Goal: Task Accomplishment & Management: Use online tool/utility

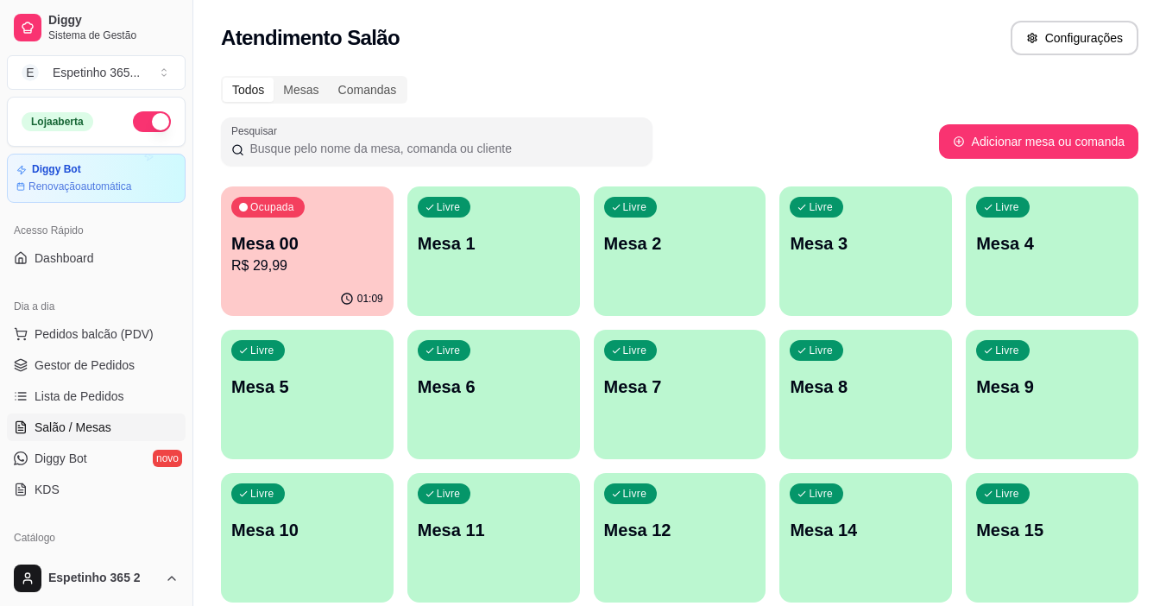
click at [453, 229] on div "Livre Mesa 1" at bounding box center [494, 240] width 173 height 109
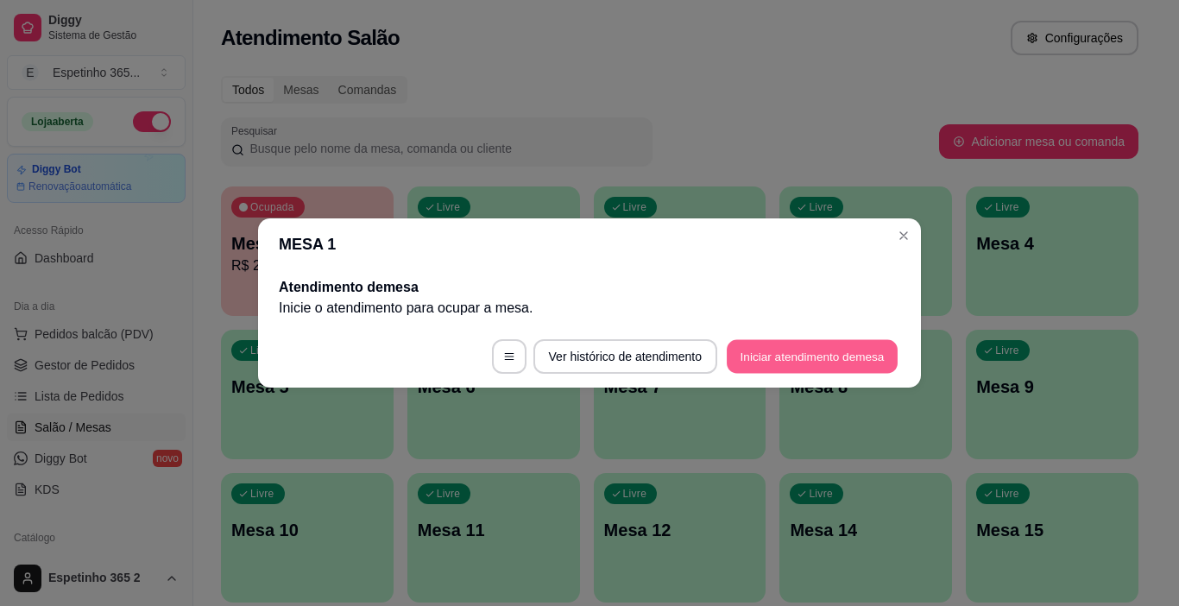
click at [766, 343] on button "Iniciar atendimento de mesa" at bounding box center [812, 357] width 171 height 34
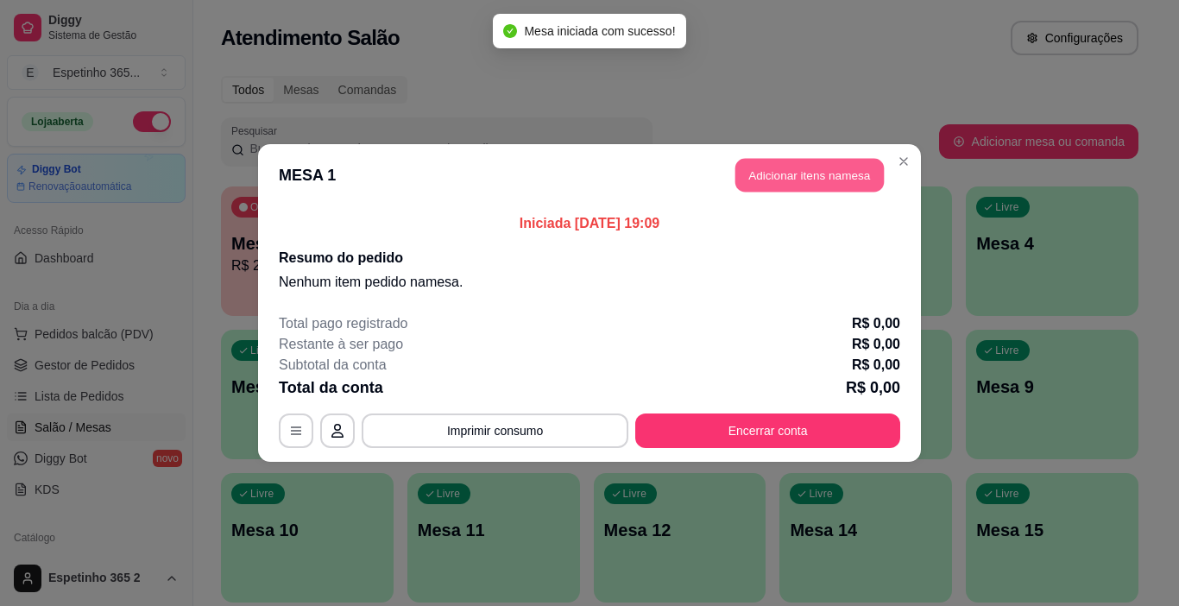
click at [796, 178] on button "Adicionar itens na mesa" at bounding box center [810, 176] width 149 height 34
click at [800, 178] on div "Este pedido será vinculado para MESA 1 Nenhum produto adicionado" at bounding box center [986, 288] width 373 height 559
click at [796, 178] on div "Este pedido será vinculado para MESA 1 Nenhum produto adicionado" at bounding box center [975, 289] width 362 height 542
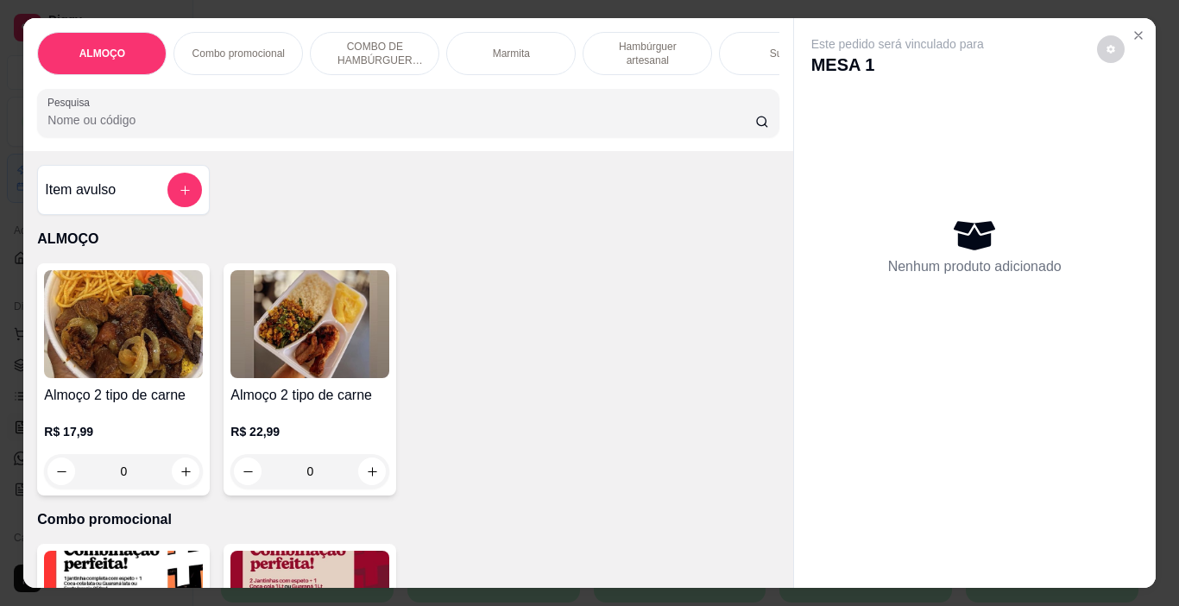
click at [699, 361] on div "Almoço 2 tipo de carne R$ 17,99 0 Almoço 2 tipo de carne R$ 22,99 0" at bounding box center [408, 379] width 742 height 232
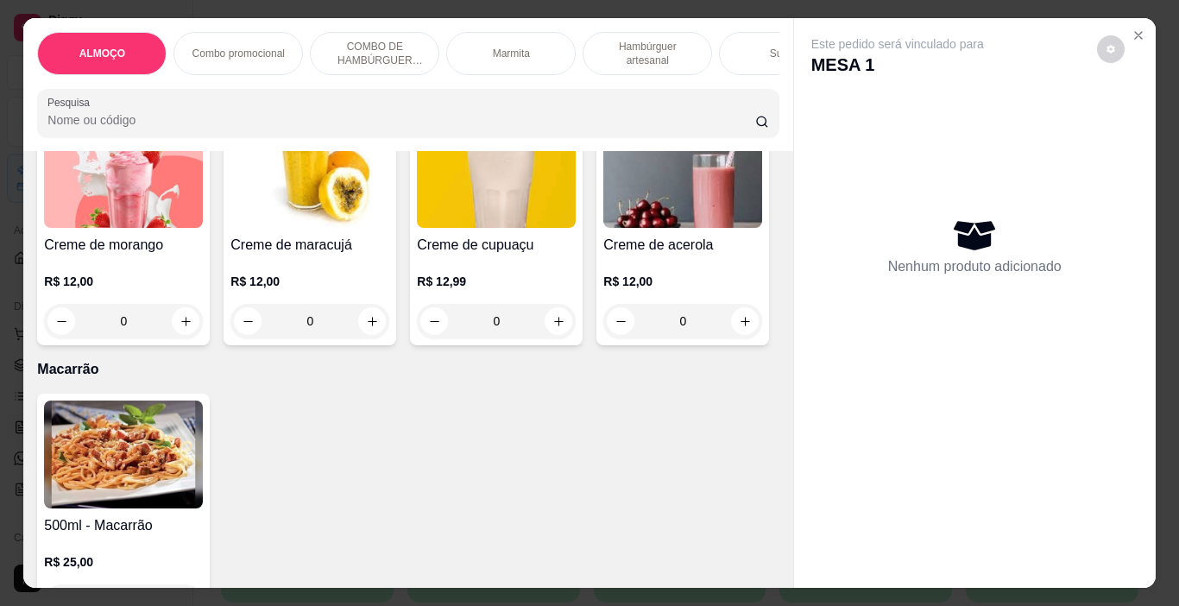
drag, startPoint x: 631, startPoint y: 240, endPoint x: 637, endPoint y: 251, distance: 12.7
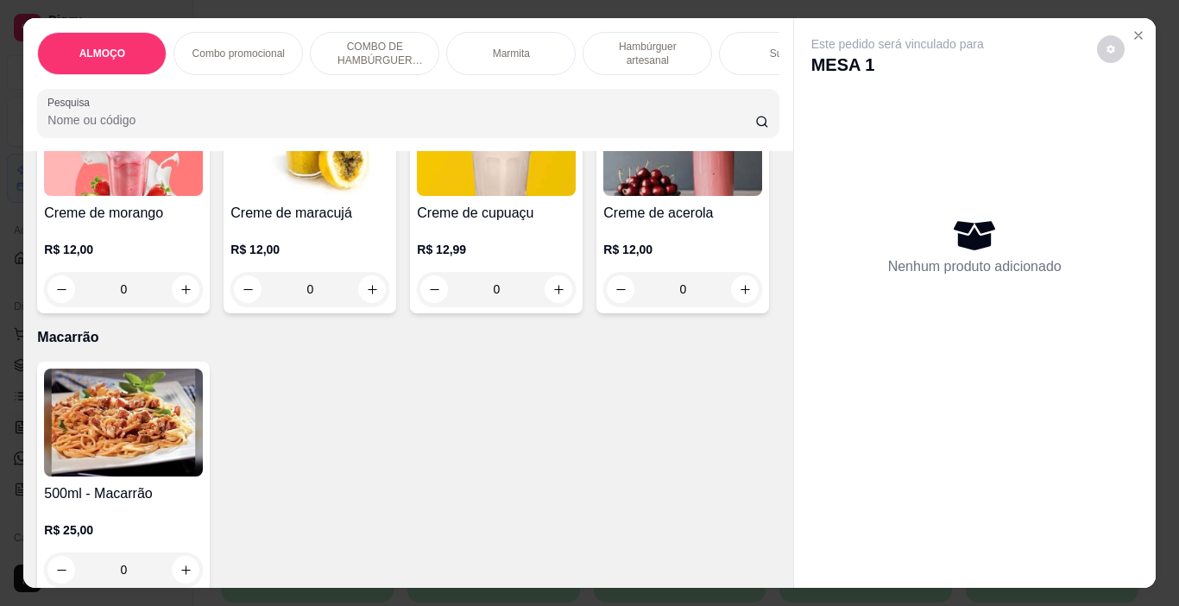
scroll to position [2170, 0]
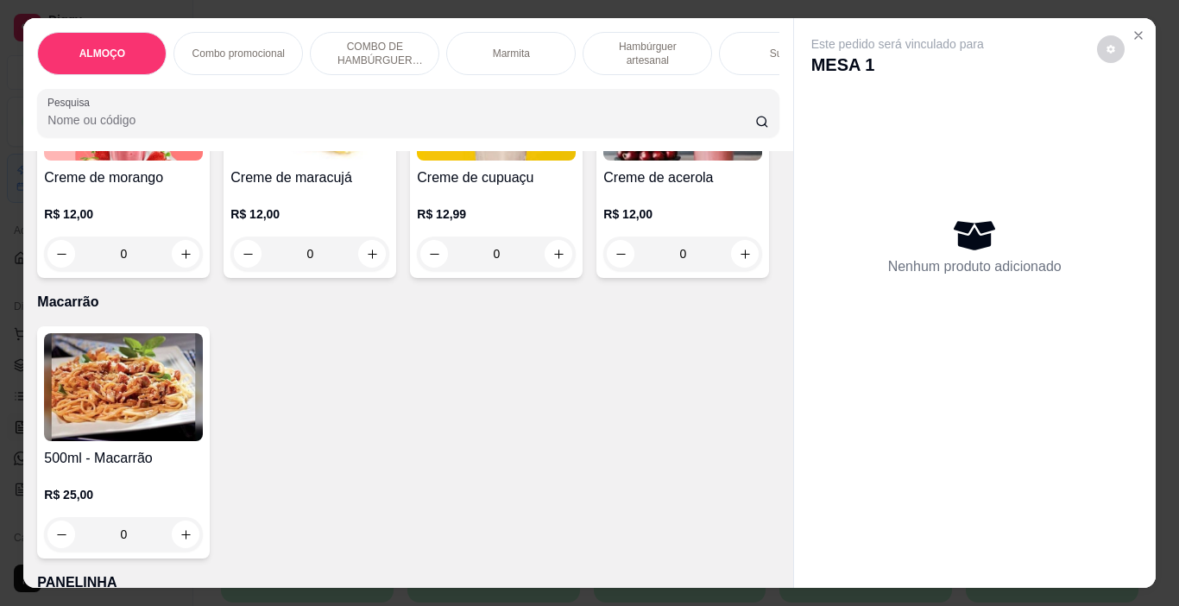
scroll to position [2221, 0]
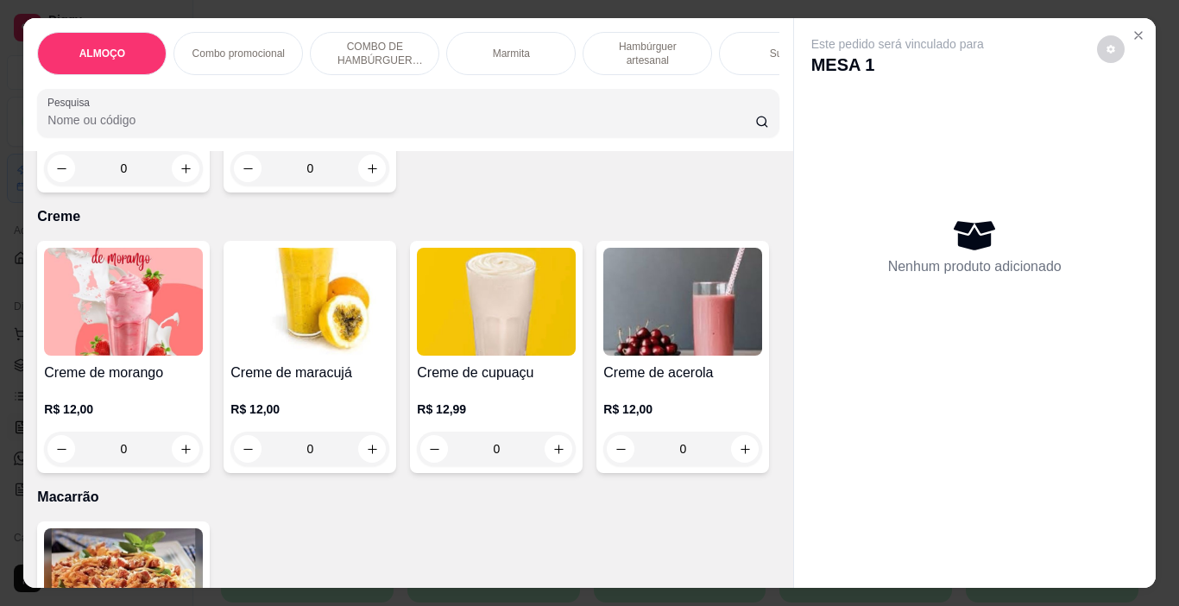
scroll to position [2049, 0]
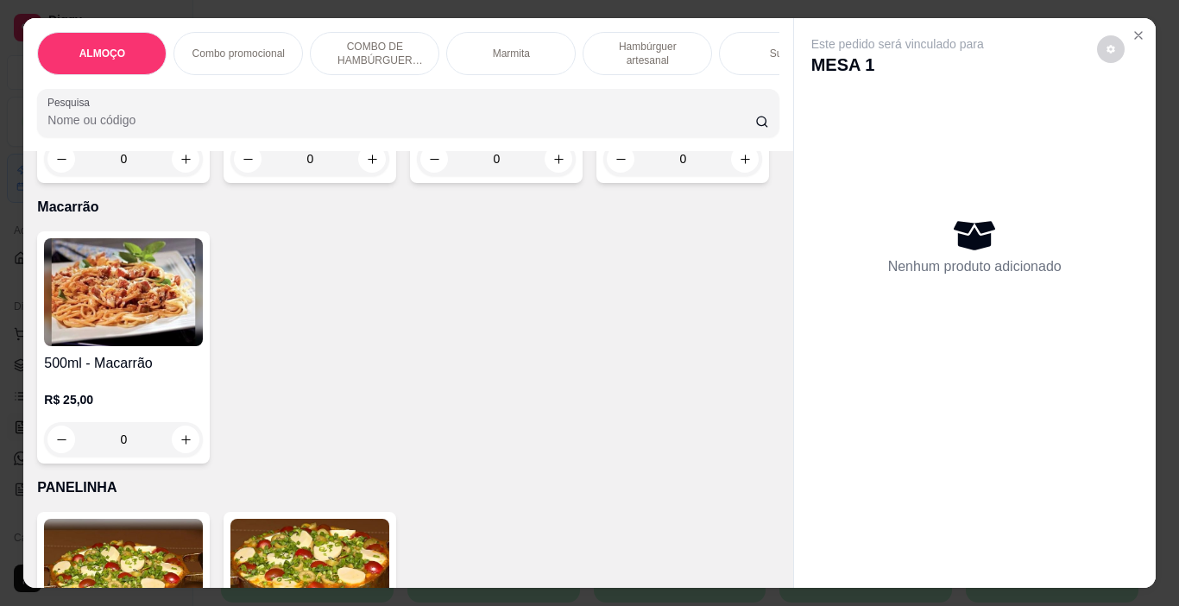
scroll to position [2342, 0]
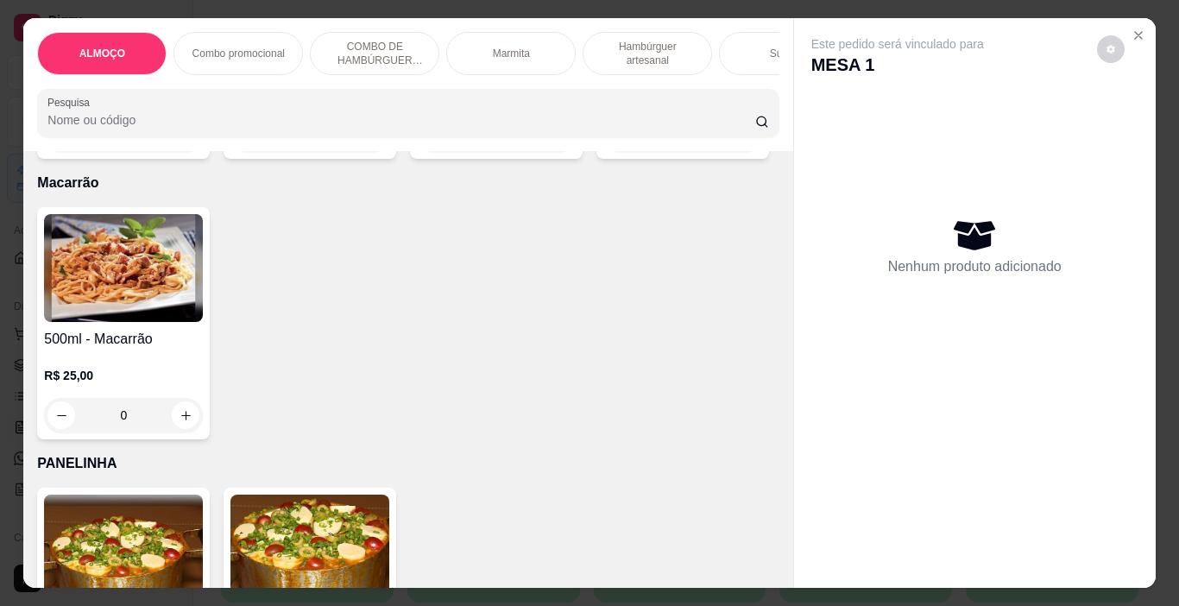
click at [484, 152] on div "R$ 12,99 0" at bounding box center [496, 110] width 159 height 83
click at [1135, 29] on icon "Close" at bounding box center [1139, 35] width 14 height 14
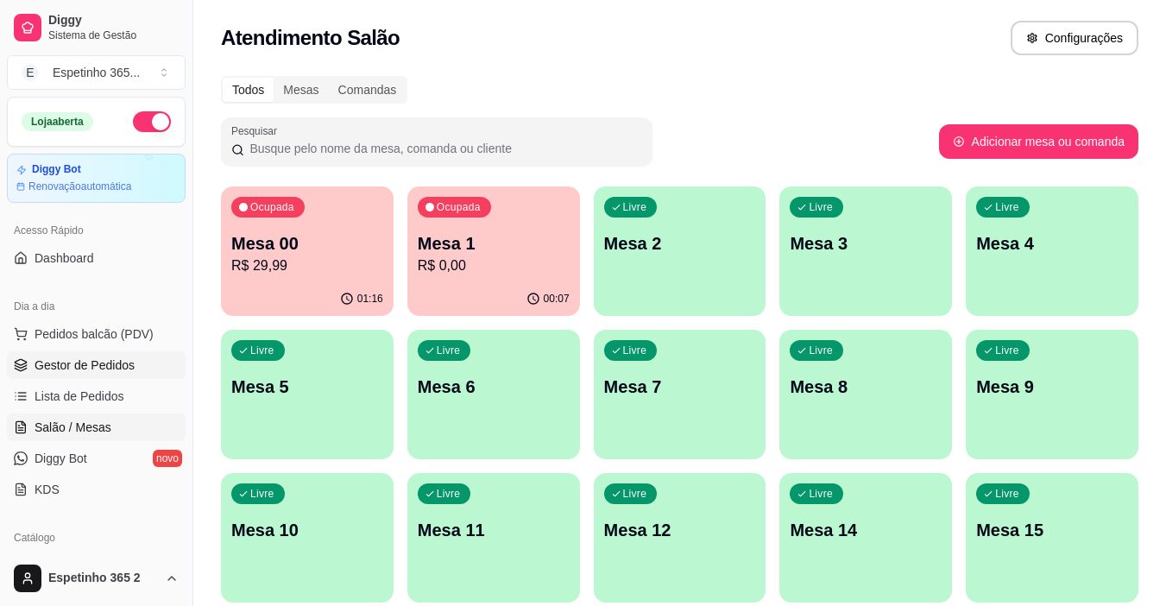
click at [108, 368] on span "Gestor de Pedidos" at bounding box center [85, 365] width 100 height 17
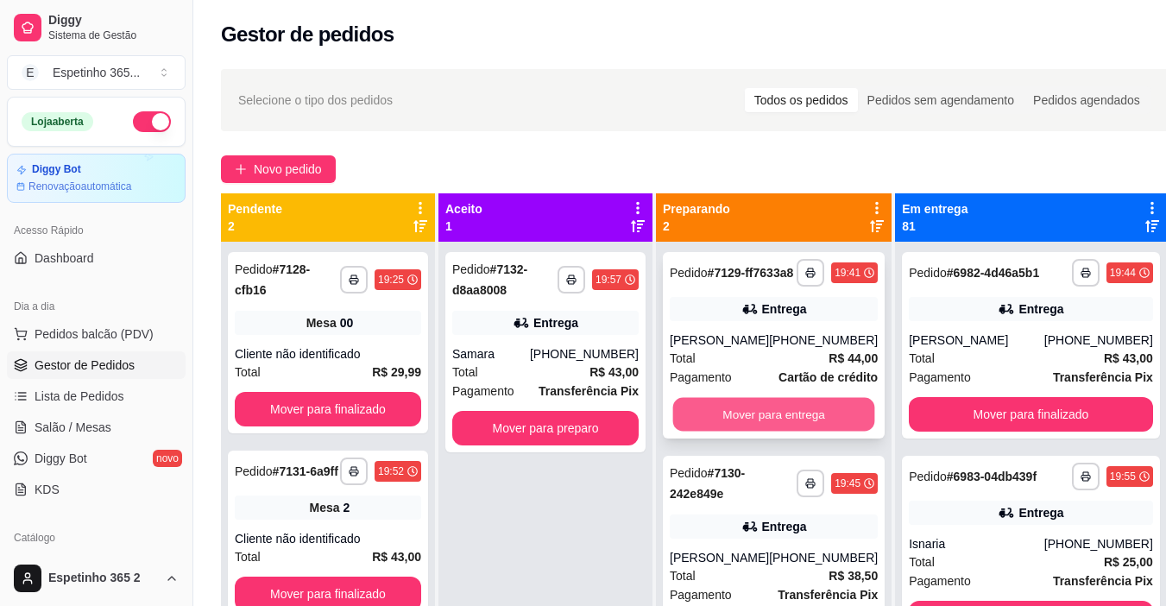
click at [750, 432] on button "Mover para entrega" at bounding box center [774, 415] width 202 height 34
click at [750, 432] on div "Mover para entrega" at bounding box center [774, 414] width 208 height 35
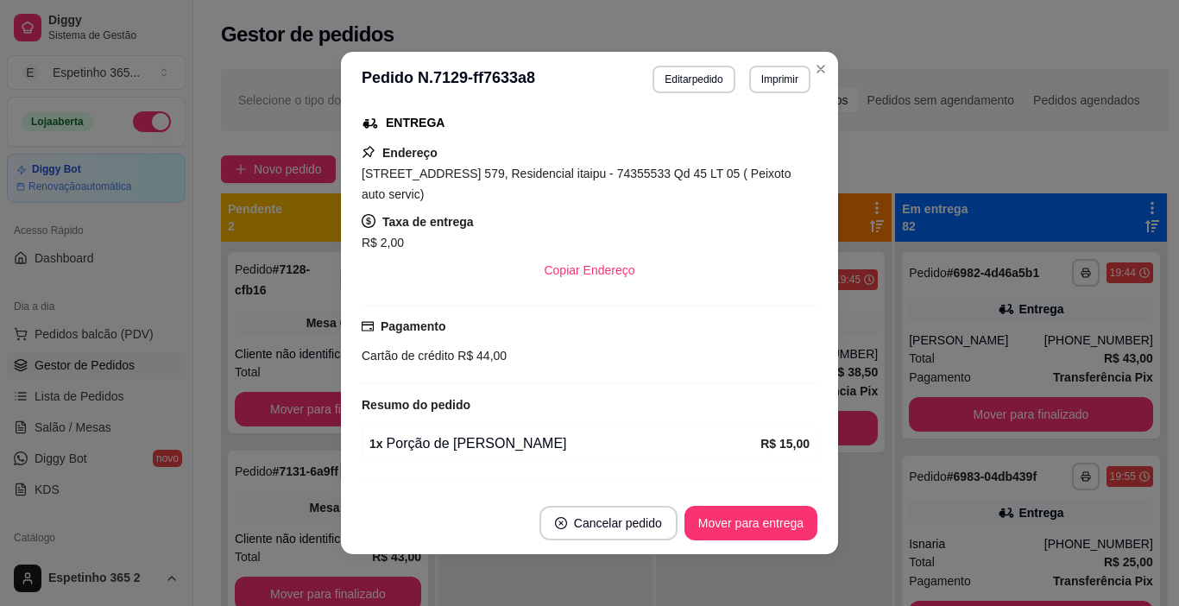
scroll to position [277, 0]
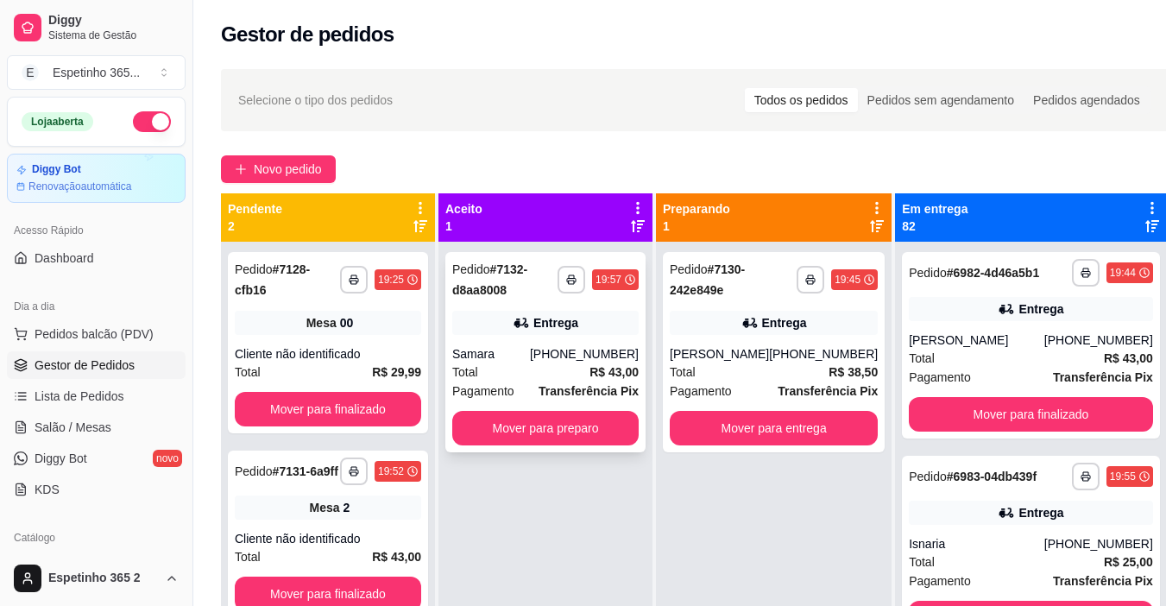
click at [575, 357] on div "[PHONE_NUMBER]" at bounding box center [584, 353] width 109 height 17
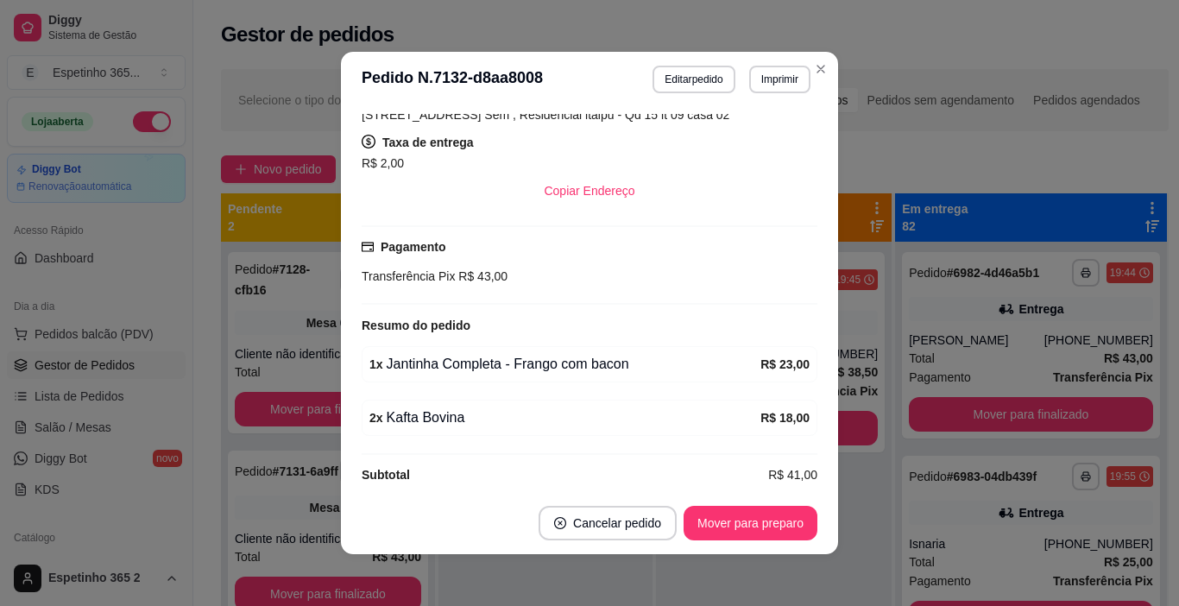
scroll to position [353, 0]
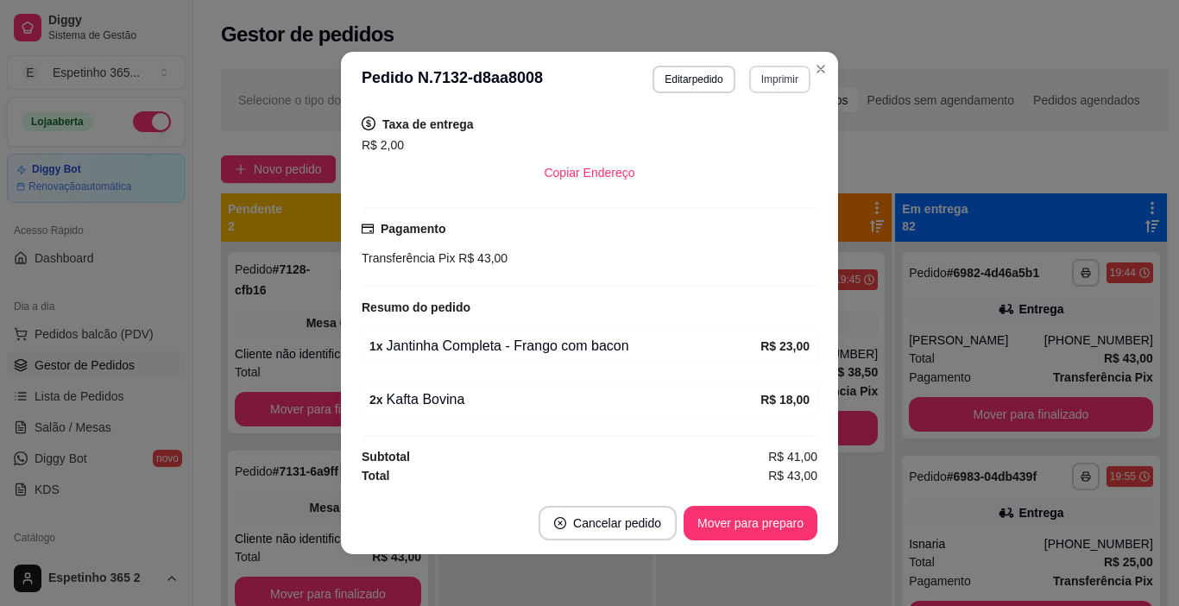
click at [776, 76] on button "Imprimir" at bounding box center [779, 80] width 61 height 28
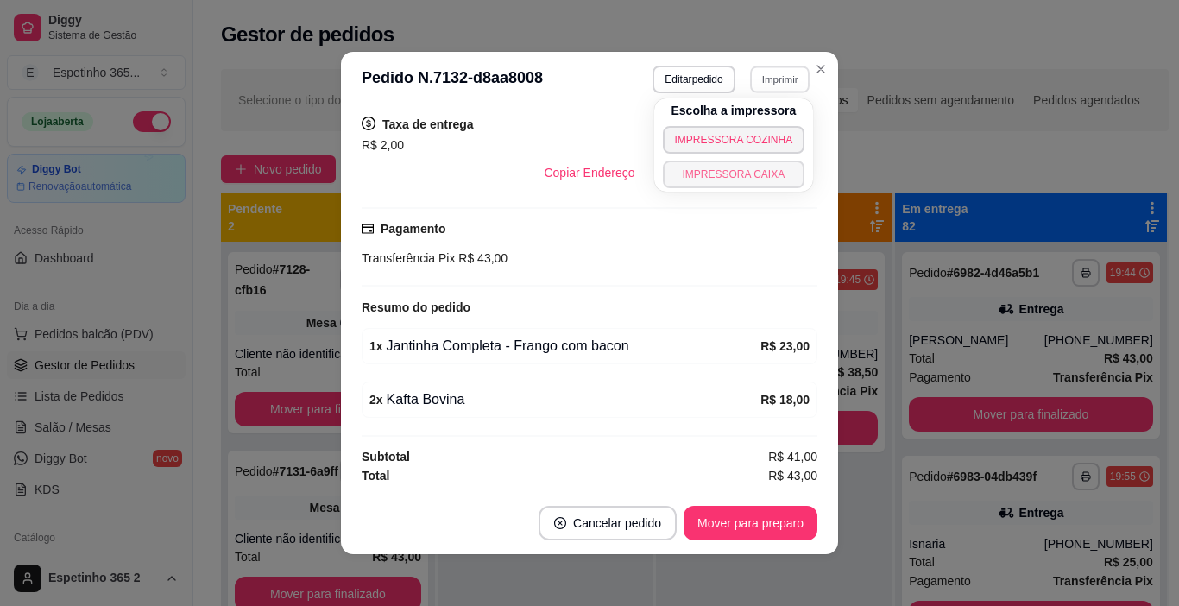
click at [728, 180] on button "IMPRESSORA CAIXA" at bounding box center [734, 175] width 142 height 28
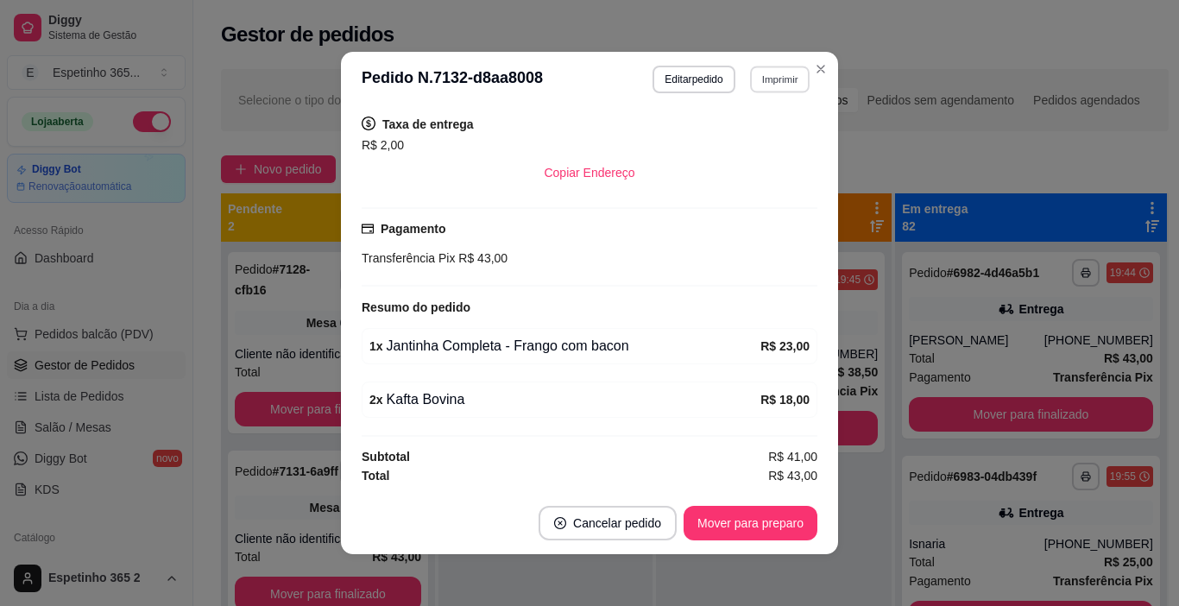
click at [770, 72] on button "Imprimir" at bounding box center [780, 79] width 60 height 27
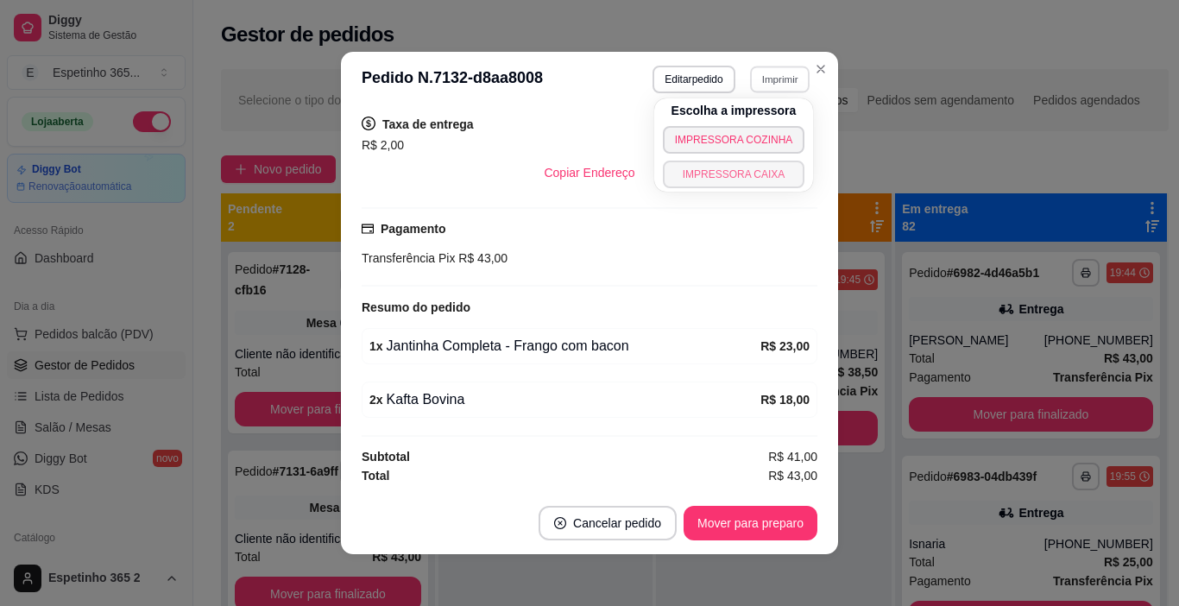
click at [724, 174] on button "IMPRESSORA CAIXA" at bounding box center [734, 175] width 142 height 28
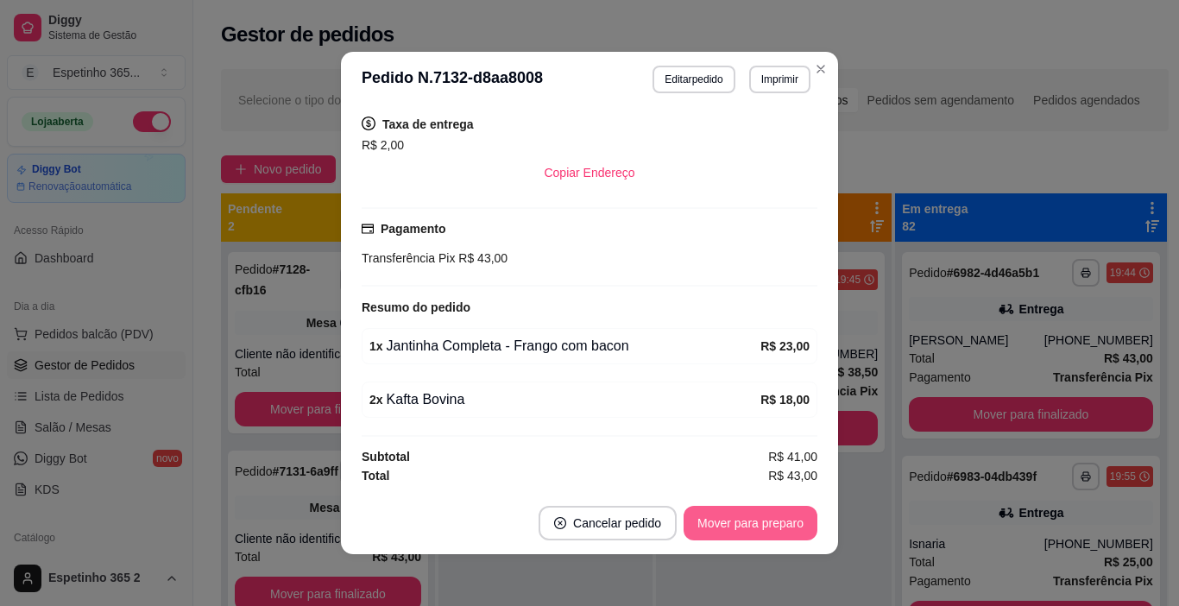
click at [730, 526] on button "Mover para preparo" at bounding box center [751, 523] width 134 height 35
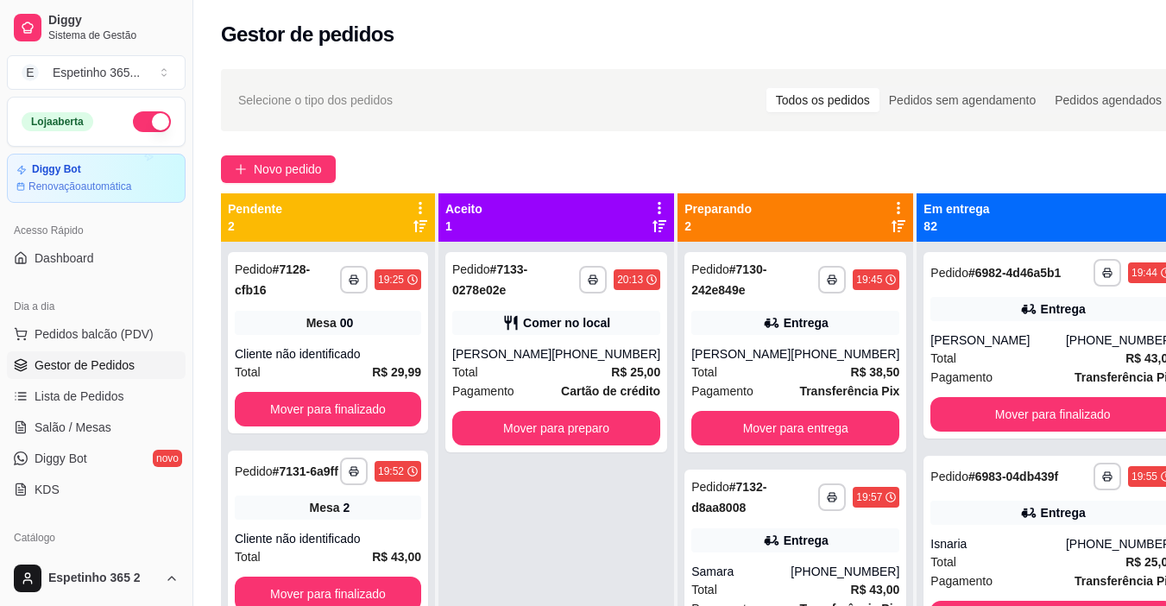
click at [940, 148] on div "**********" at bounding box center [705, 439] width 1025 height 761
click at [616, 348] on div "[PHONE_NUMBER]" at bounding box center [606, 353] width 109 height 17
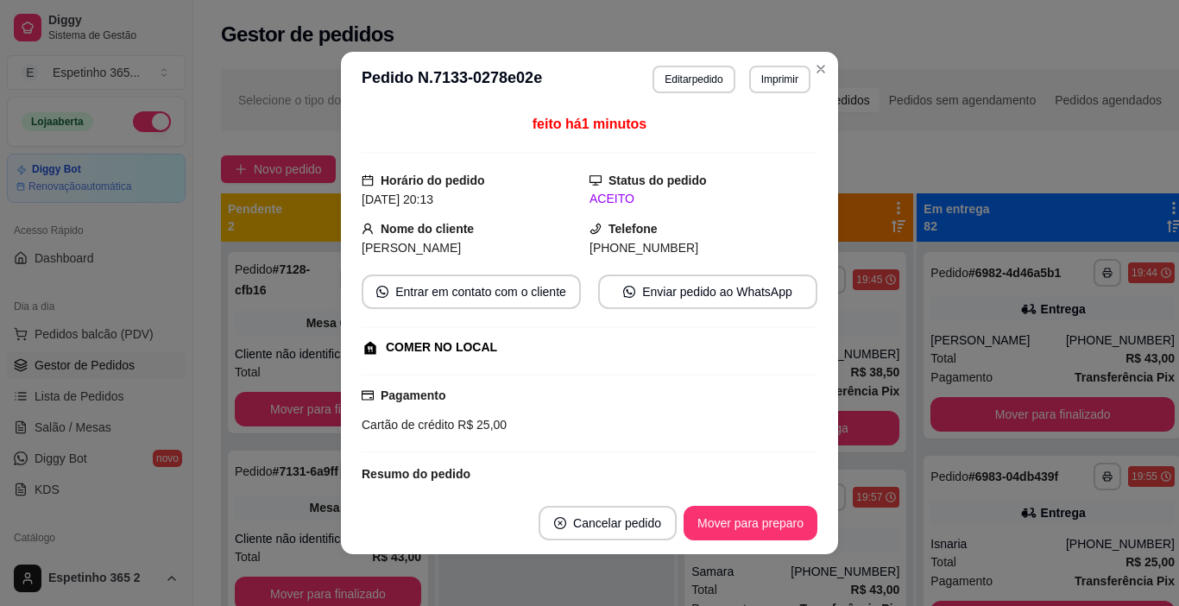
click at [772, 78] on button "Imprimir" at bounding box center [779, 80] width 61 height 28
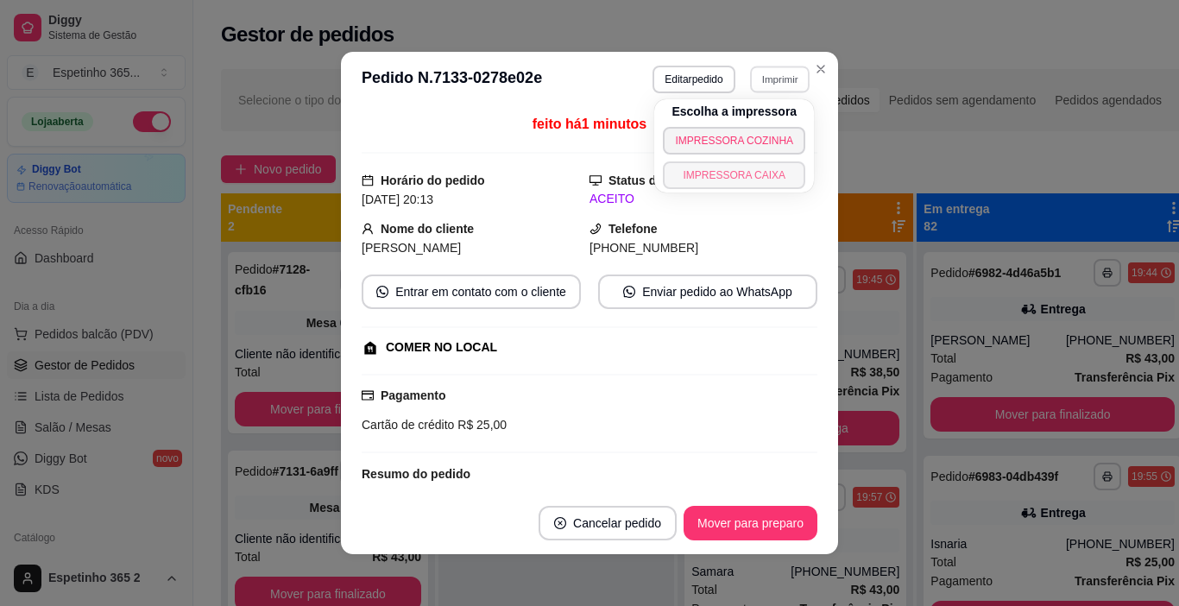
click at [763, 174] on button "IMPRESSORA CAIXA" at bounding box center [734, 175] width 142 height 28
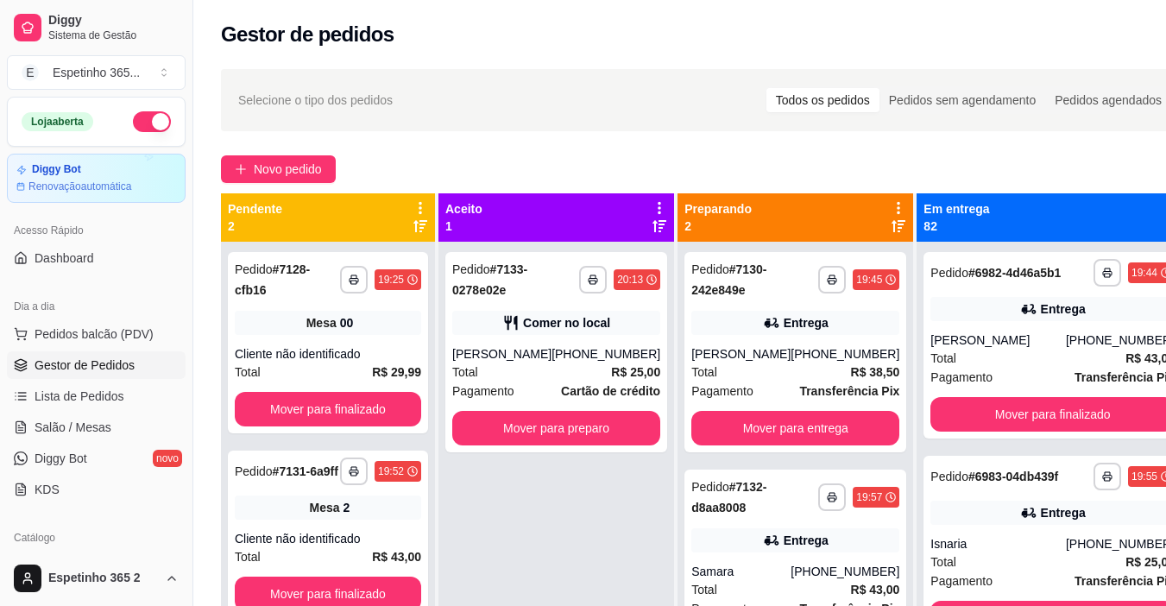
click at [887, 143] on div "**********" at bounding box center [705, 439] width 1025 height 761
click at [808, 350] on div "[PHONE_NUMBER]" at bounding box center [845, 353] width 109 height 17
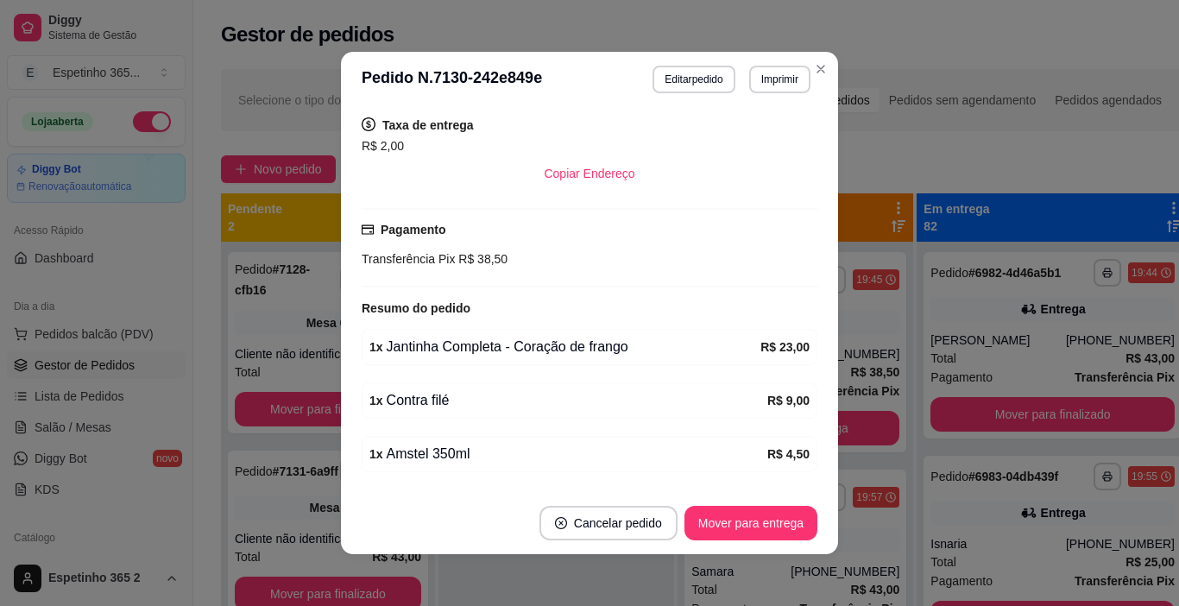
scroll to position [407, 0]
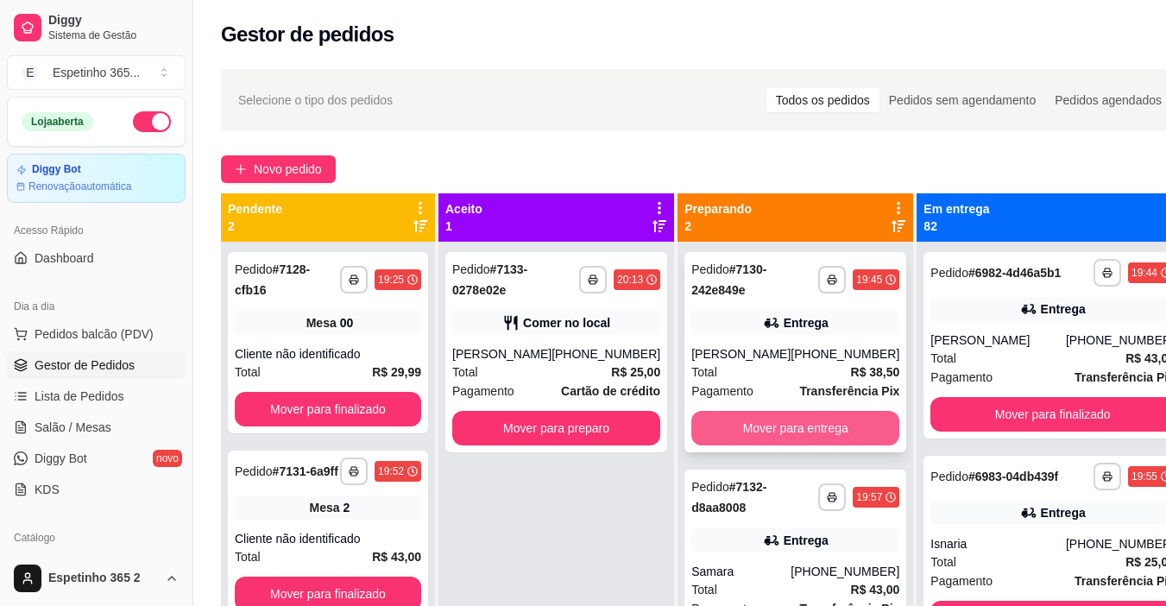
click at [842, 427] on button "Mover para entrega" at bounding box center [796, 428] width 208 height 35
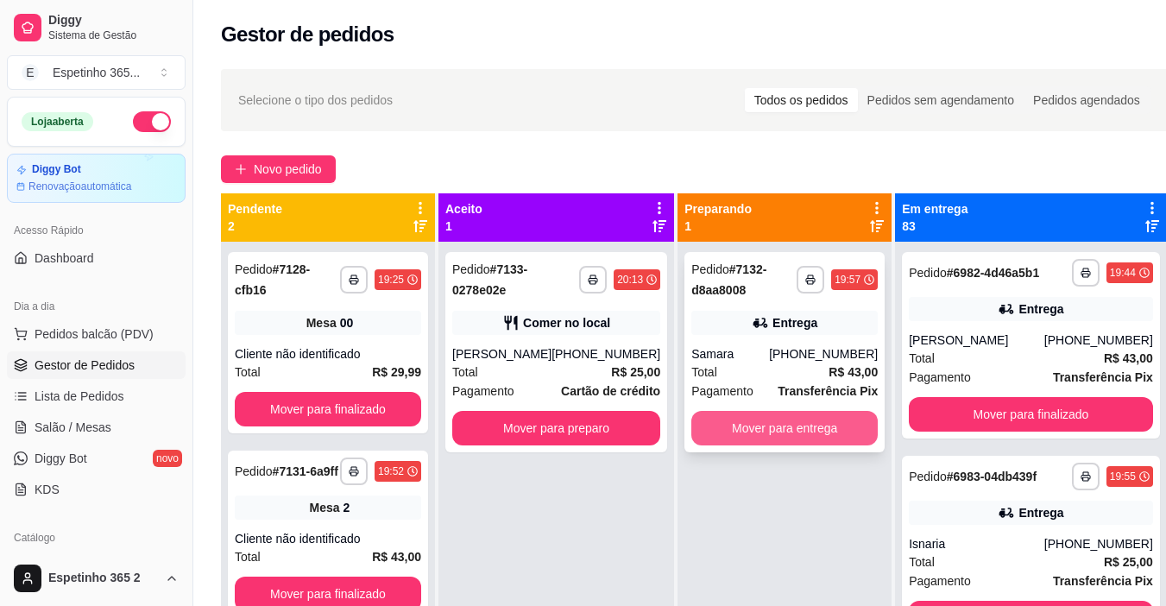
click at [814, 326] on div "Entrega" at bounding box center [795, 322] width 45 height 17
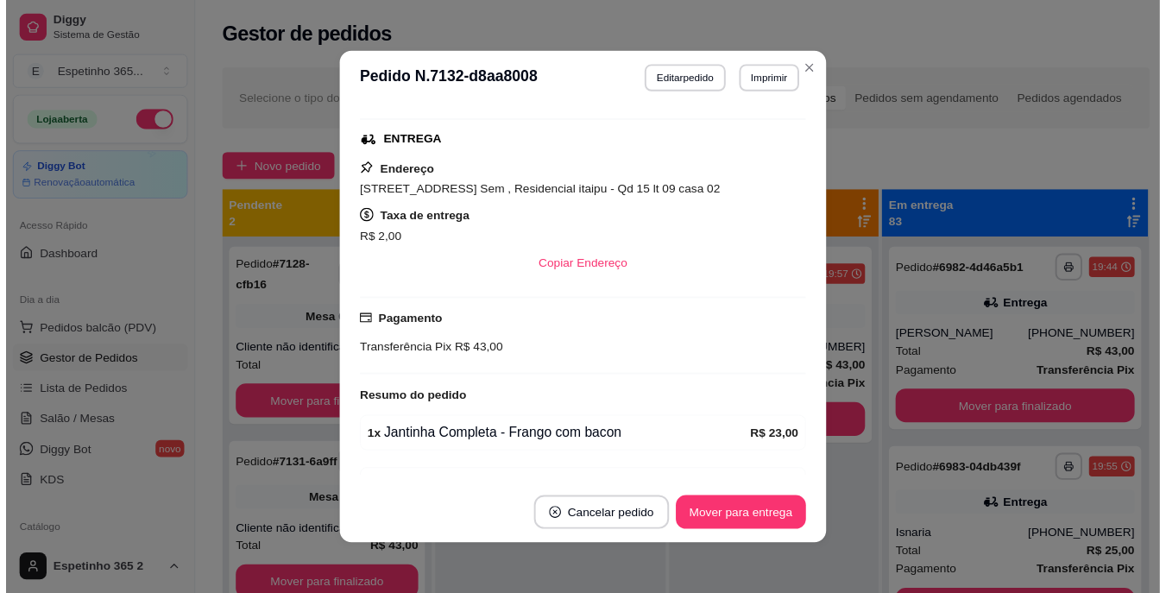
scroll to position [249, 0]
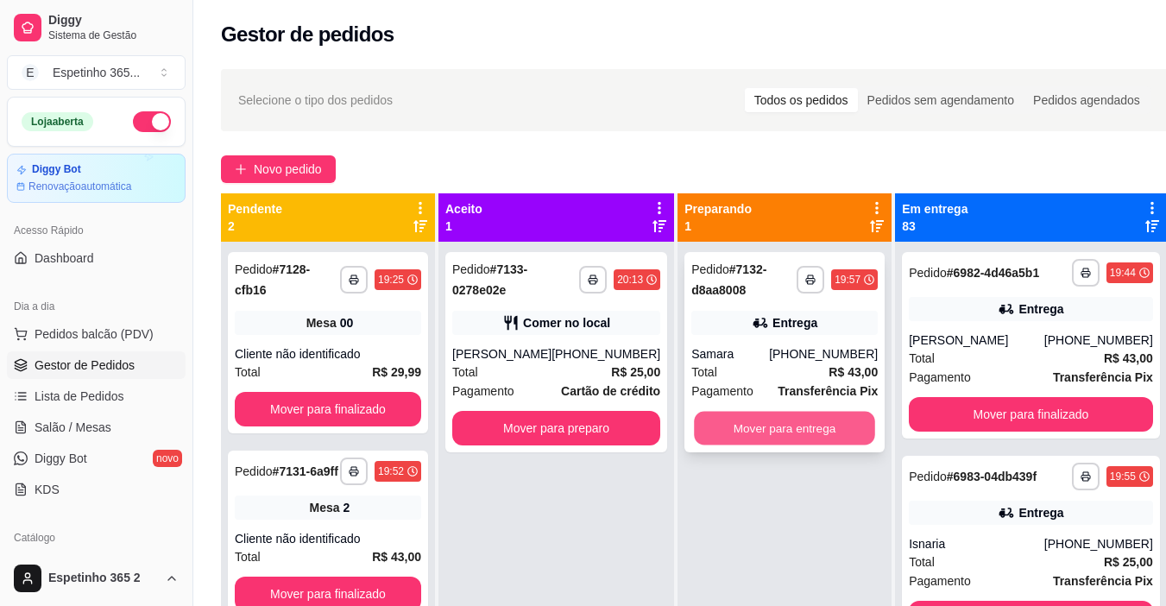
click at [846, 424] on button "Mover para entrega" at bounding box center [784, 429] width 181 height 34
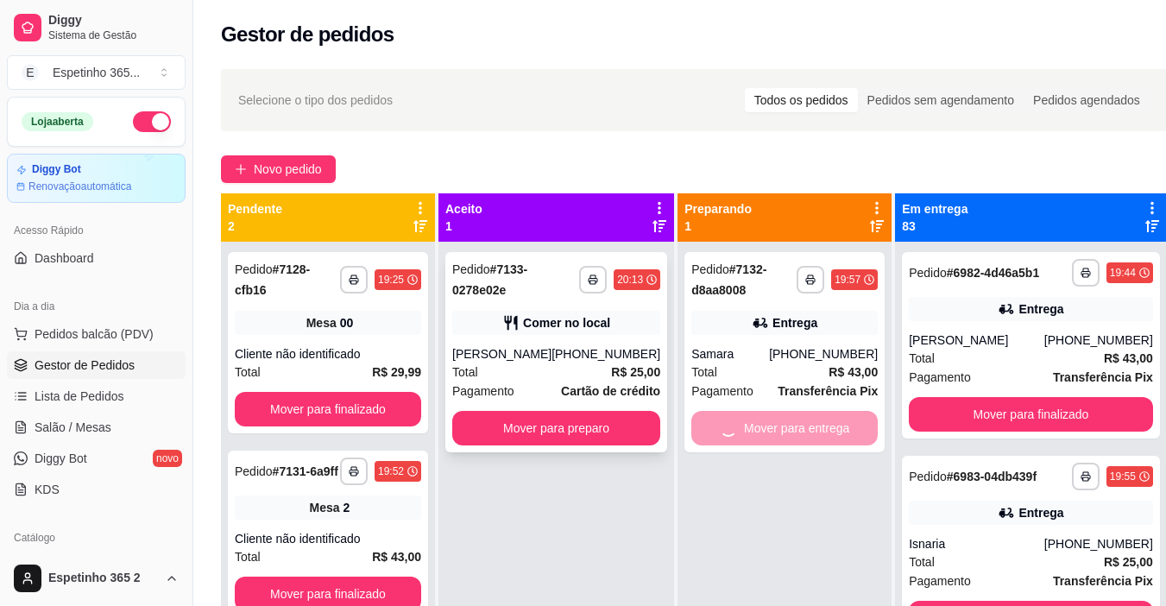
click at [633, 434] on button "Mover para preparo" at bounding box center [556, 428] width 208 height 35
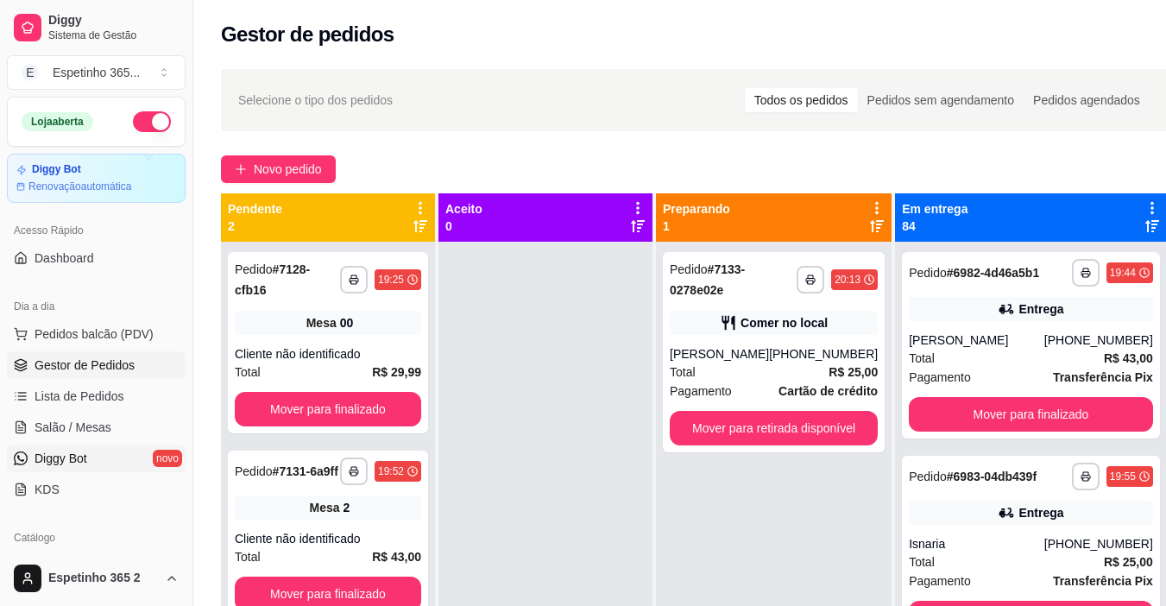
click at [92, 452] on link "Diggy Bot novo" at bounding box center [96, 459] width 179 height 28
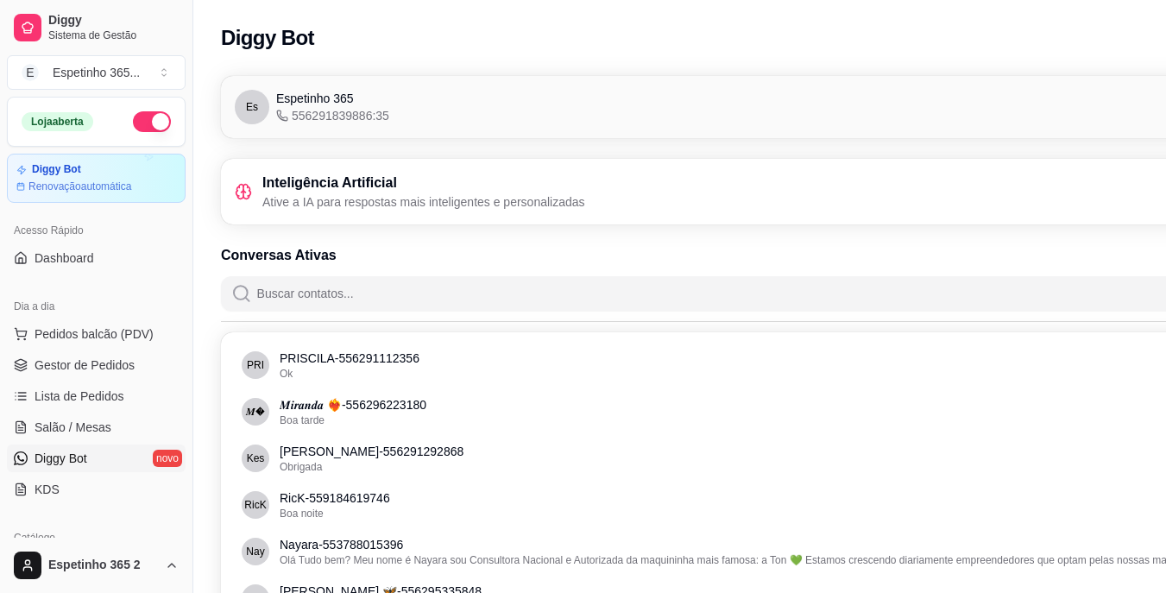
click at [780, 206] on div "Inteligência Artificial Ative a IA para respostas mais inteligentes e personali…" at bounding box center [777, 192] width 1084 height 38
click at [704, 188] on div "Inteligência Artificial Ative a IA para respostas mais inteligentes e personali…" at bounding box center [777, 192] width 1084 height 38
click at [479, 187] on h3 "Inteligência Artificial" at bounding box center [423, 183] width 323 height 21
click at [246, 191] on icon at bounding box center [243, 191] width 17 height 17
click at [840, 107] on div "Es Espetinho 365 556291839886:35 Conectado" at bounding box center [777, 107] width 1084 height 35
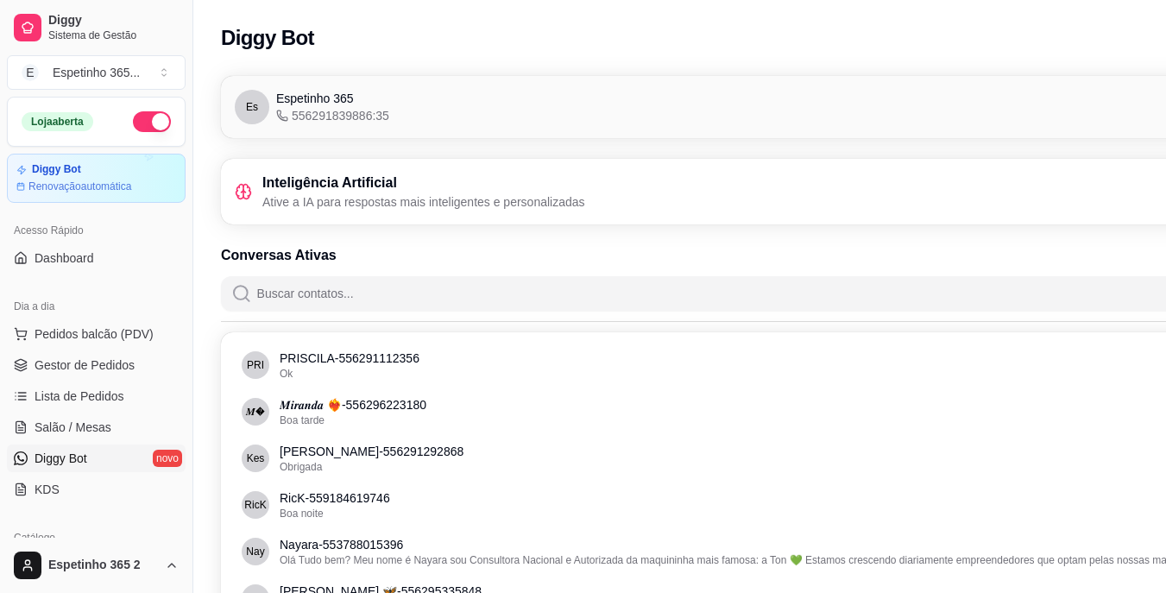
click at [151, 458] on link "Diggy Bot novo" at bounding box center [96, 459] width 179 height 28
click at [560, 220] on div "Inteligência Artificial Ative a IA para respostas mais inteligentes e personali…" at bounding box center [776, 192] width 1111 height 66
click at [575, 200] on p "Ative a IA para respostas mais inteligentes e personalizadas" at bounding box center [423, 201] width 323 height 17
click at [370, 171] on div "Inteligência Artificial Ative a IA para respostas mais inteligentes e personali…" at bounding box center [776, 192] width 1111 height 66
click at [457, 183] on h3 "Inteligência Artificial" at bounding box center [423, 183] width 323 height 21
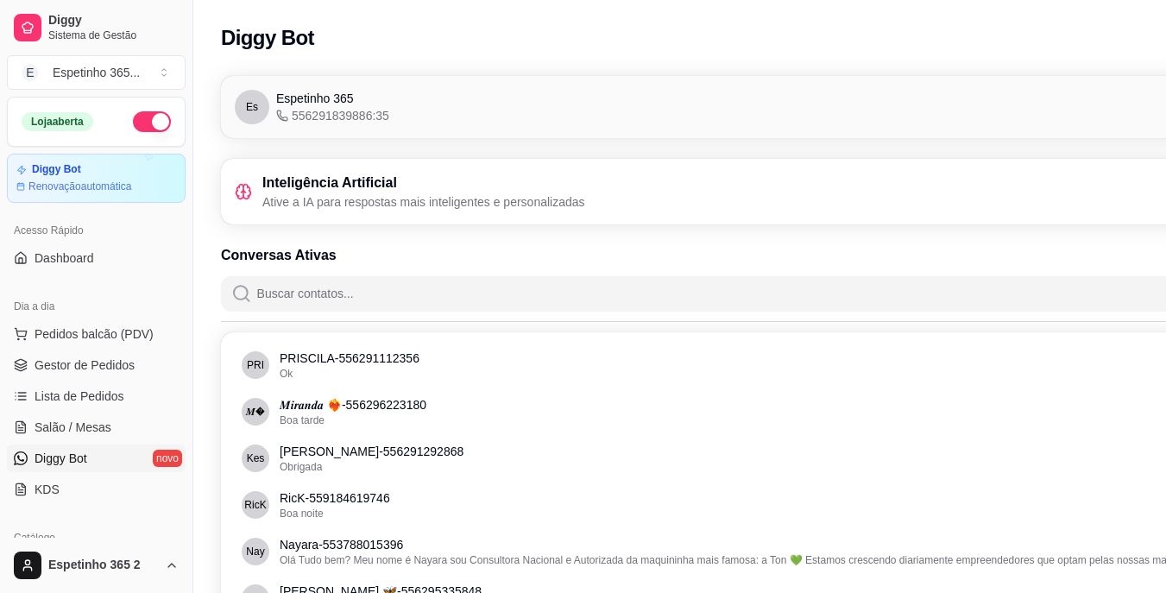
click at [604, 180] on div "Inteligência Artificial Ative a IA para respostas mais inteligentes e personali…" at bounding box center [777, 192] width 1084 height 38
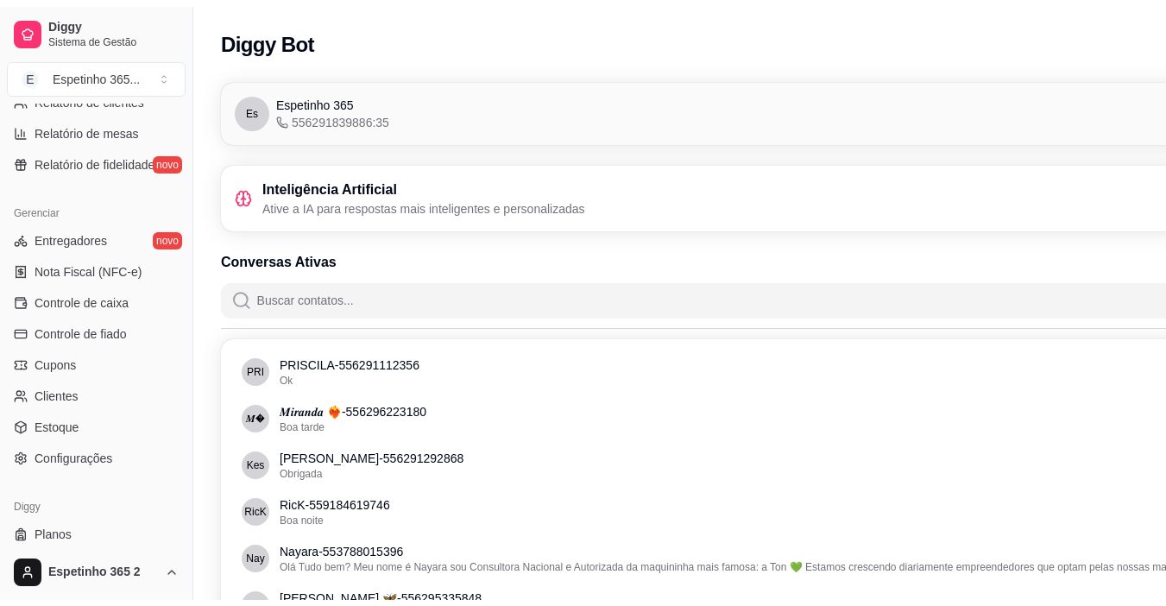
scroll to position [636, 0]
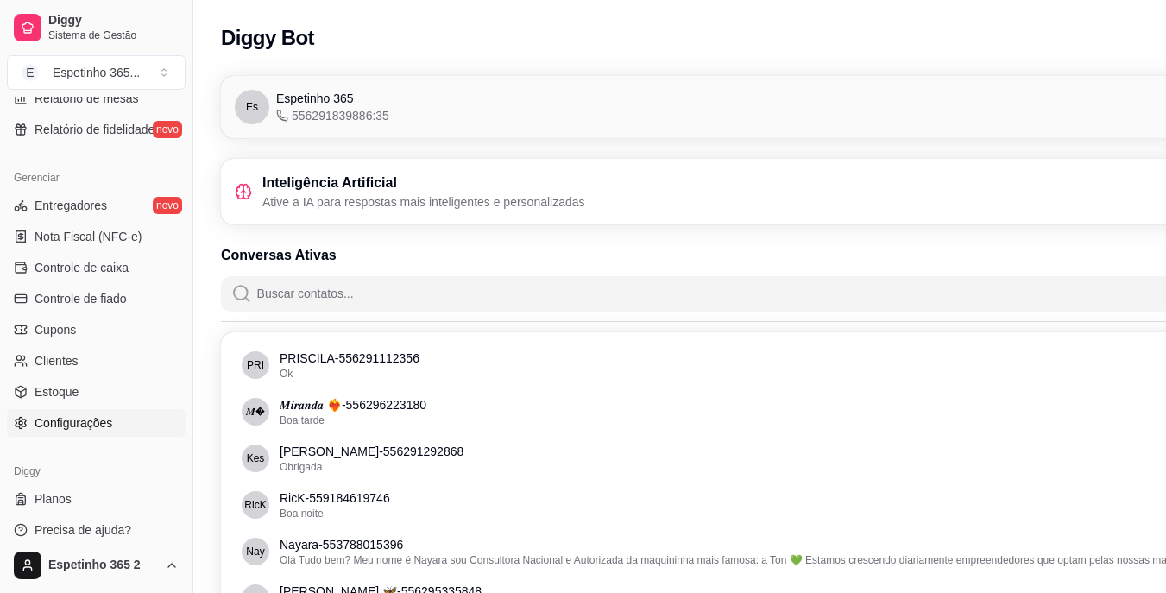
click at [104, 422] on span "Configurações" at bounding box center [74, 422] width 78 height 17
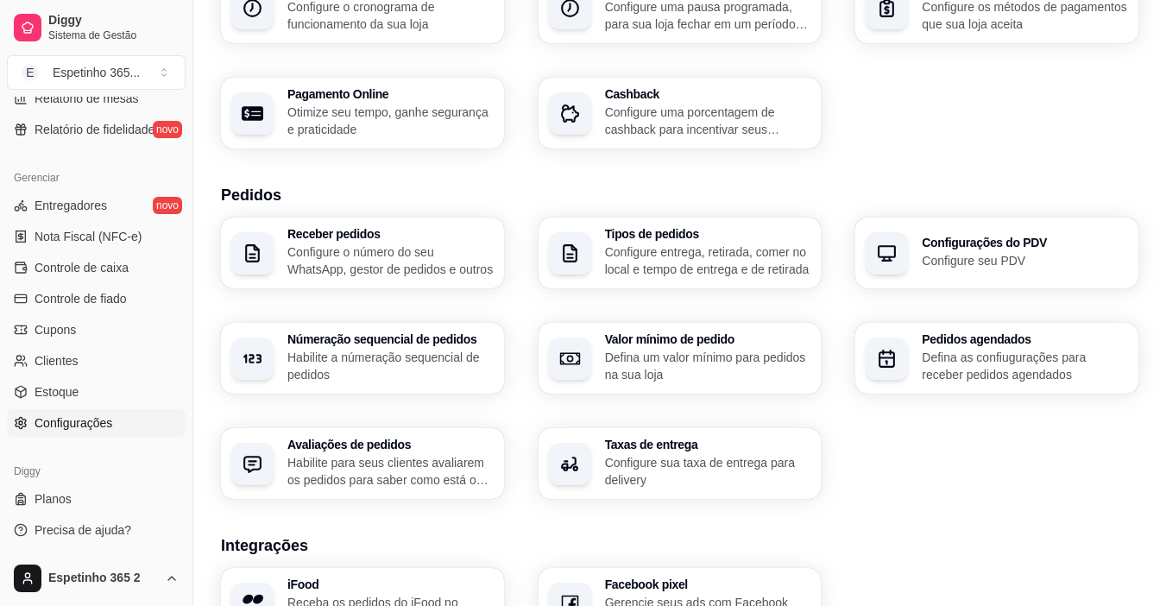
scroll to position [235, 0]
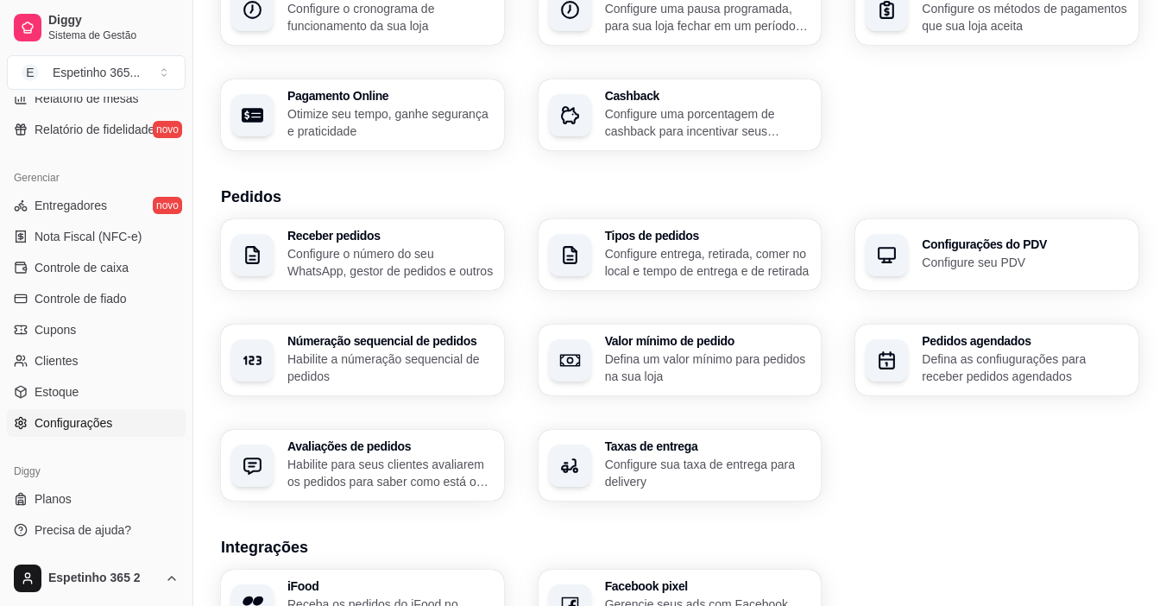
click at [439, 258] on p "Configure o número do seu WhatsApp, gestor de pedidos e outros" at bounding box center [391, 262] width 206 height 35
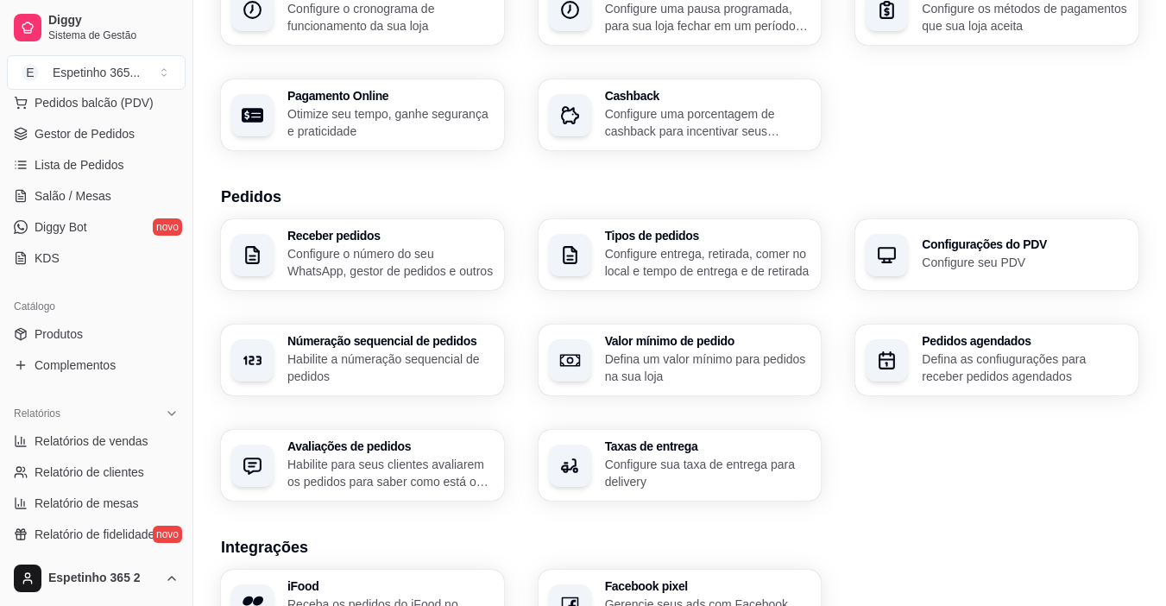
scroll to position [174, 0]
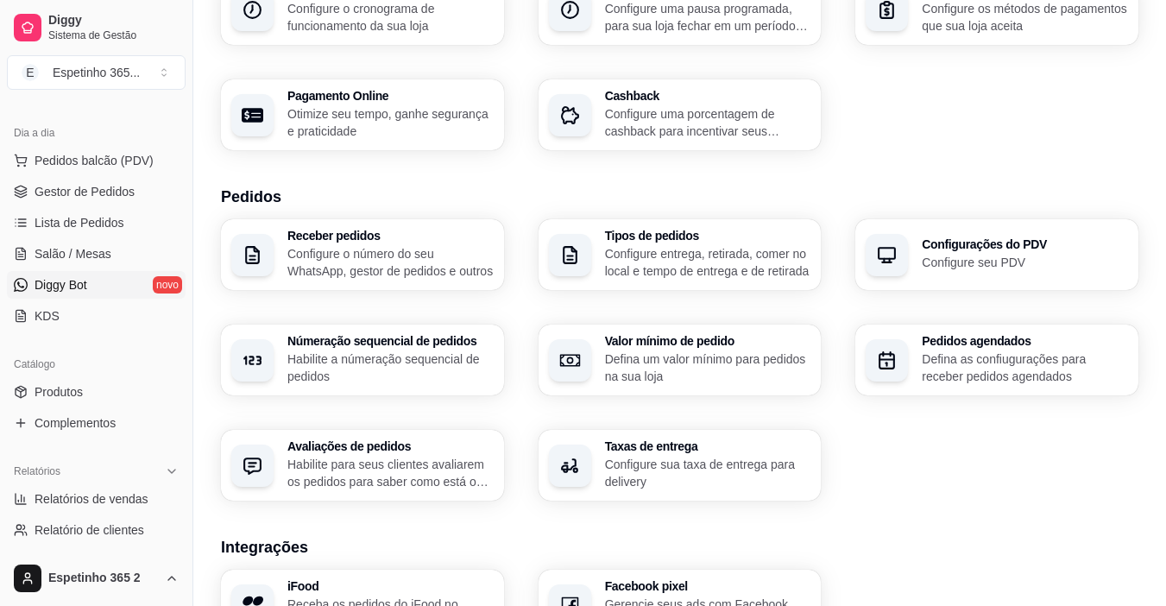
click at [63, 292] on span "Diggy Bot" at bounding box center [61, 284] width 53 height 17
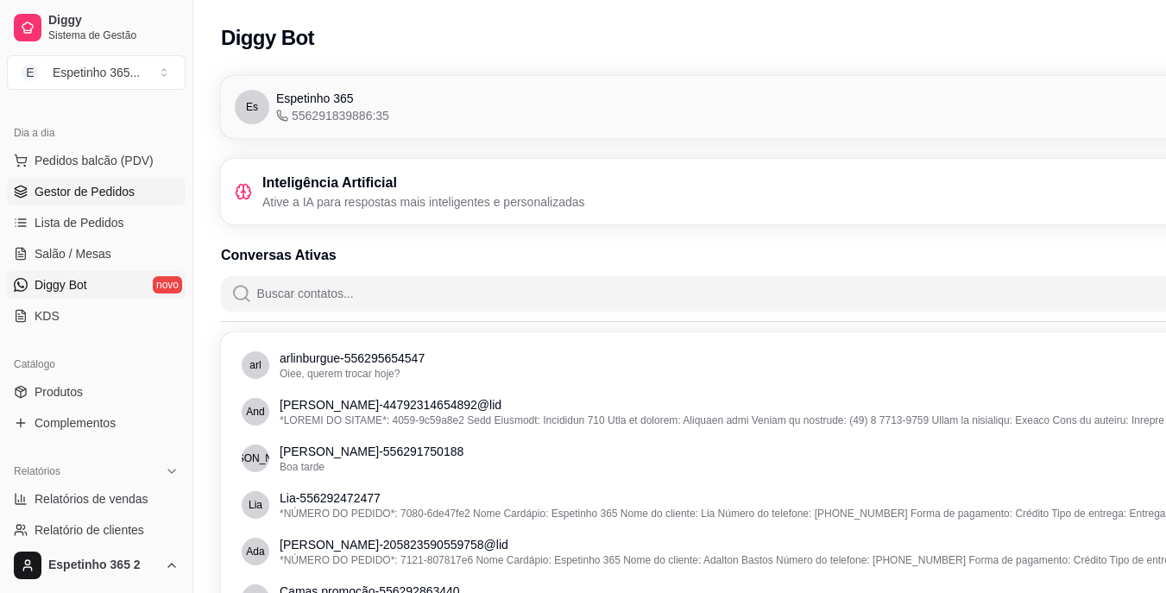
click at [74, 200] on link "Gestor de Pedidos" at bounding box center [96, 192] width 179 height 28
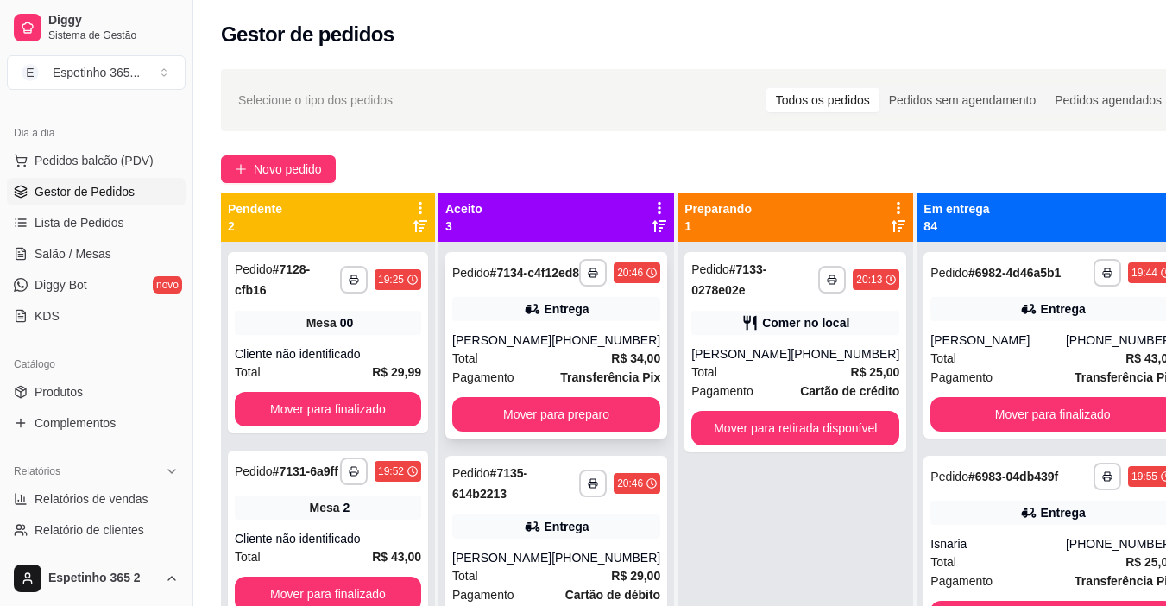
click at [549, 349] on div "[PERSON_NAME]" at bounding box center [501, 340] width 99 height 17
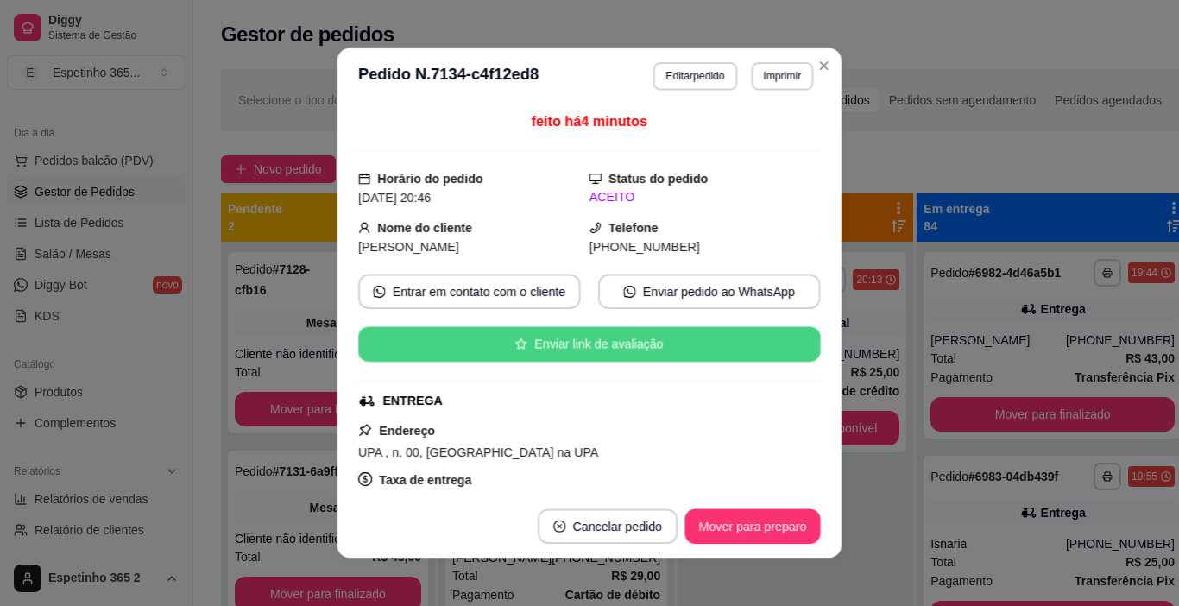
click at [777, 90] on button "Imprimir" at bounding box center [782, 76] width 62 height 28
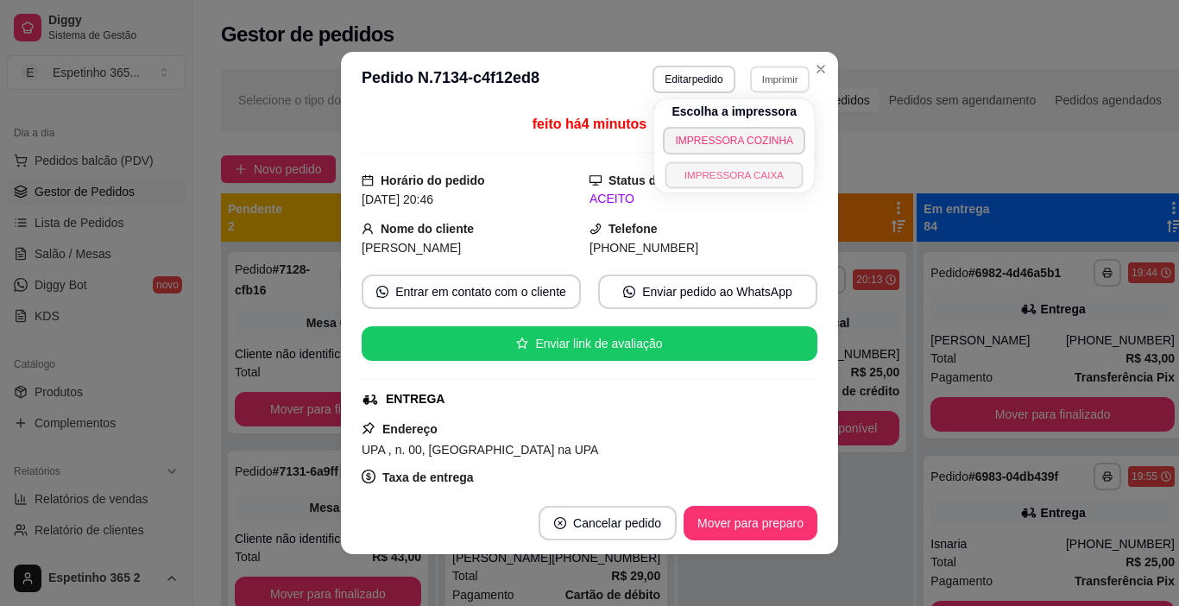
click at [762, 184] on button "IMPRESSORA CAIXA" at bounding box center [735, 174] width 138 height 27
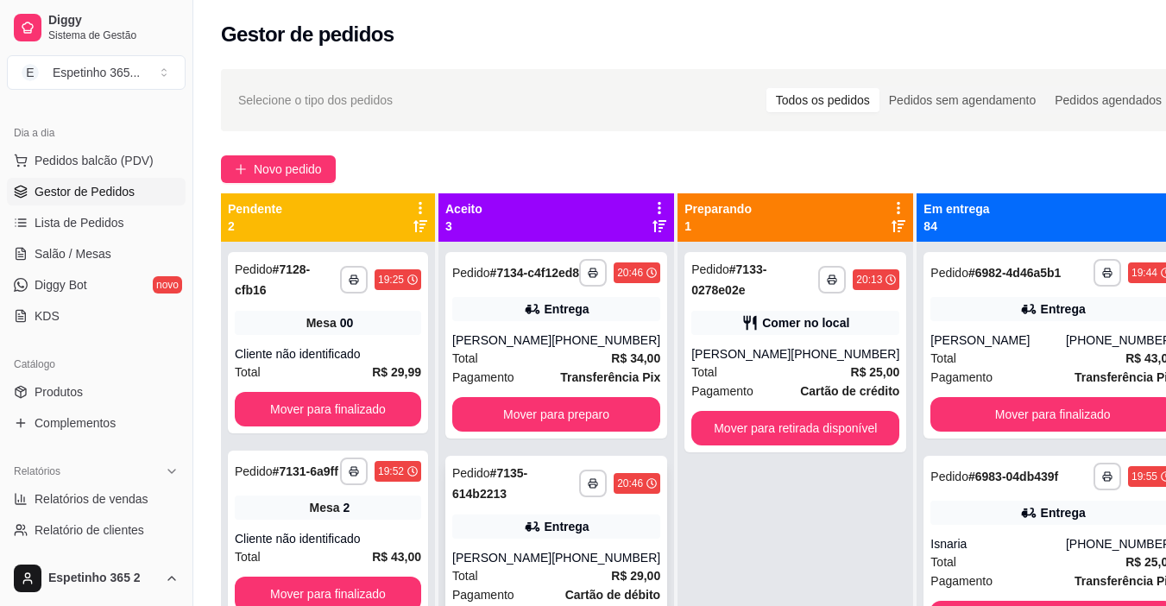
click at [577, 535] on div "Entrega" at bounding box center [567, 526] width 45 height 17
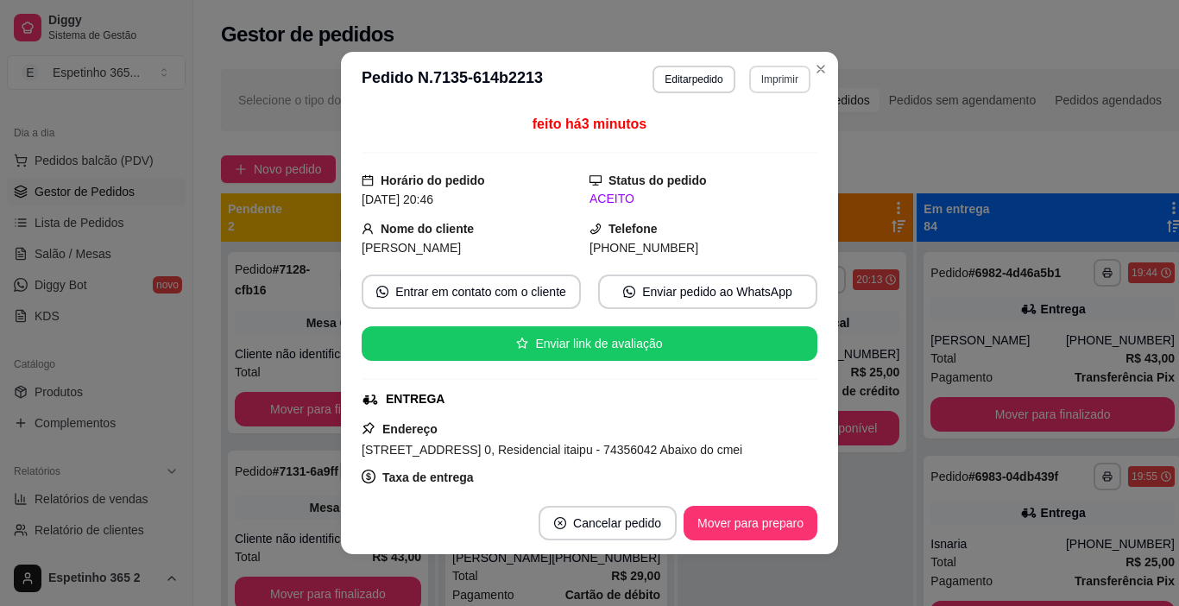
click at [754, 81] on button "Imprimir" at bounding box center [779, 80] width 61 height 28
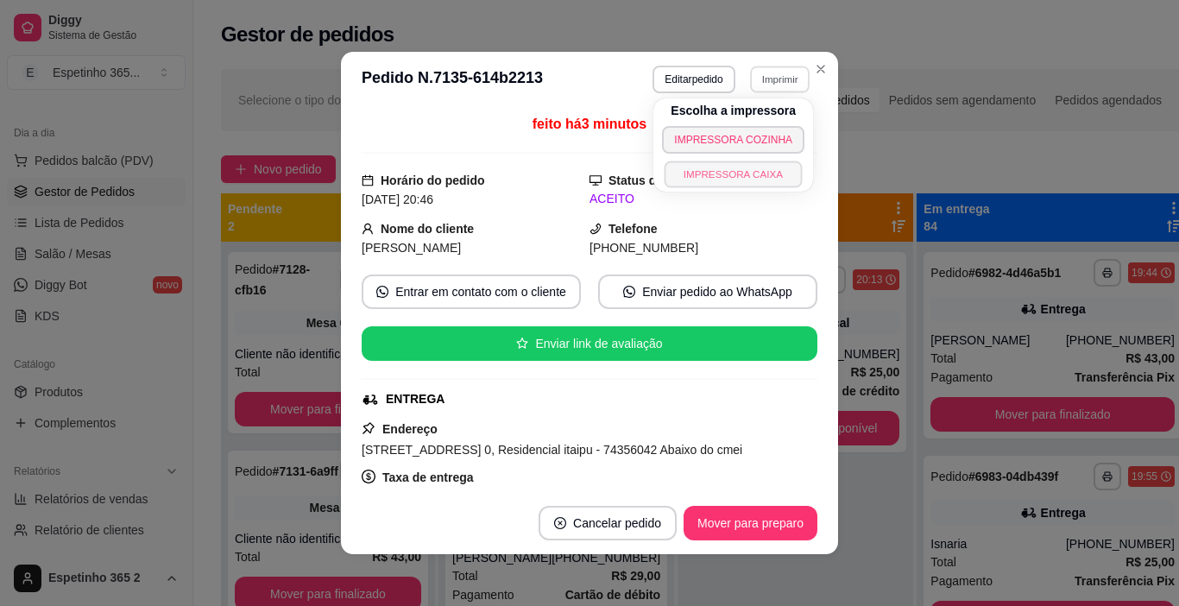
click at [753, 165] on button "IMPRESSORA CAIXA" at bounding box center [734, 174] width 138 height 27
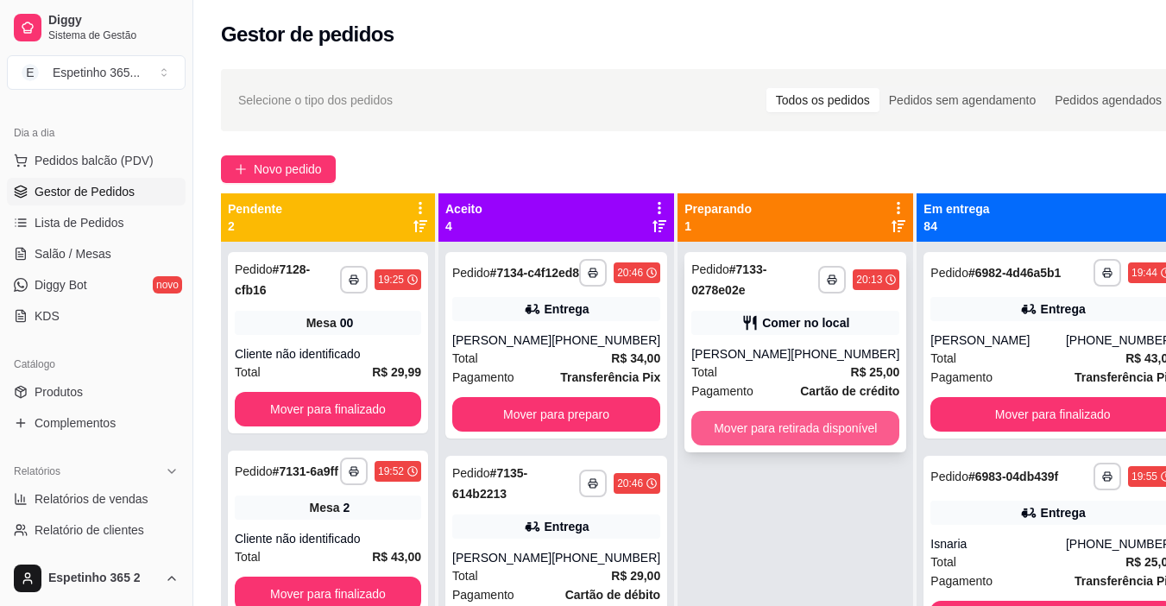
click at [798, 430] on button "Mover para retirada disponível" at bounding box center [796, 428] width 208 height 35
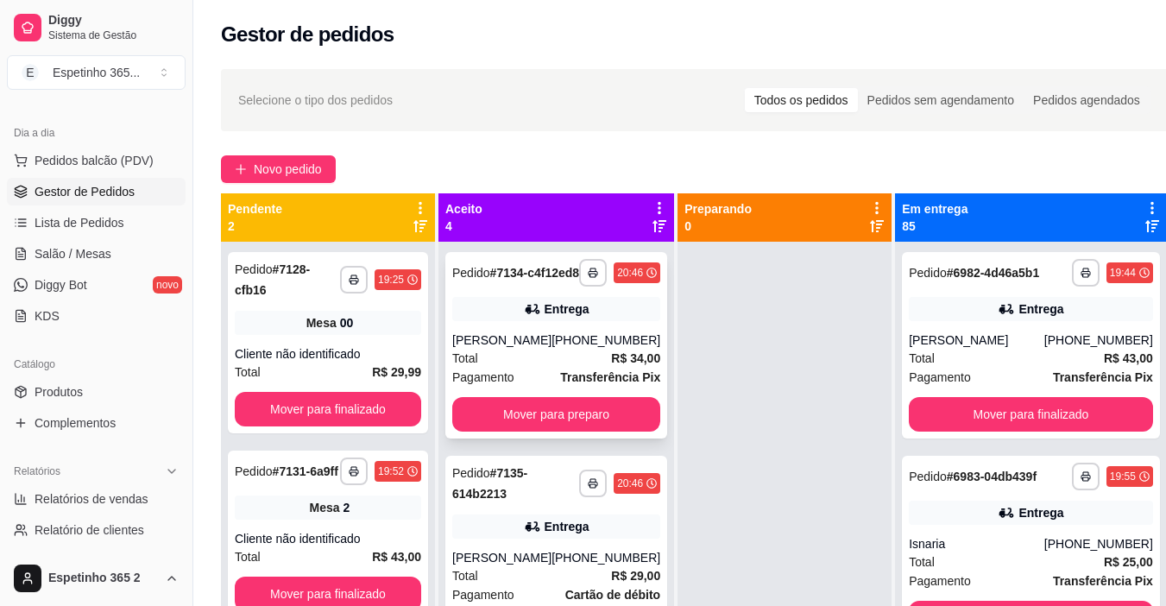
click at [571, 349] on div "[PHONE_NUMBER]" at bounding box center [606, 340] width 109 height 17
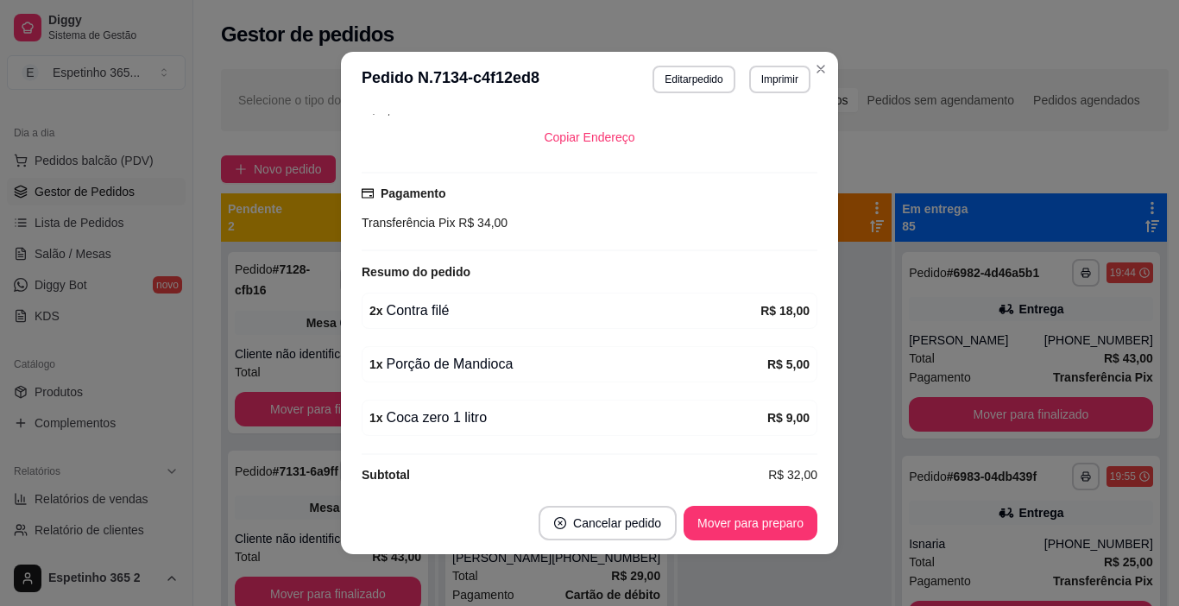
scroll to position [407, 0]
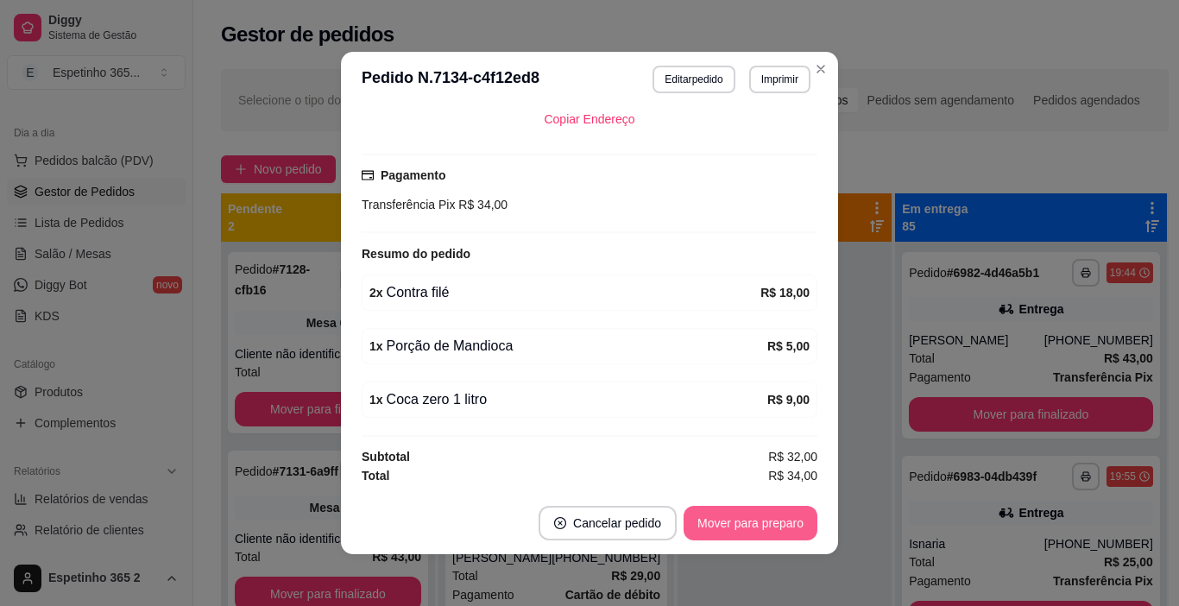
click at [736, 522] on button "Mover para preparo" at bounding box center [751, 523] width 134 height 35
click at [895, 167] on div "Novo pedido" at bounding box center [695, 169] width 948 height 28
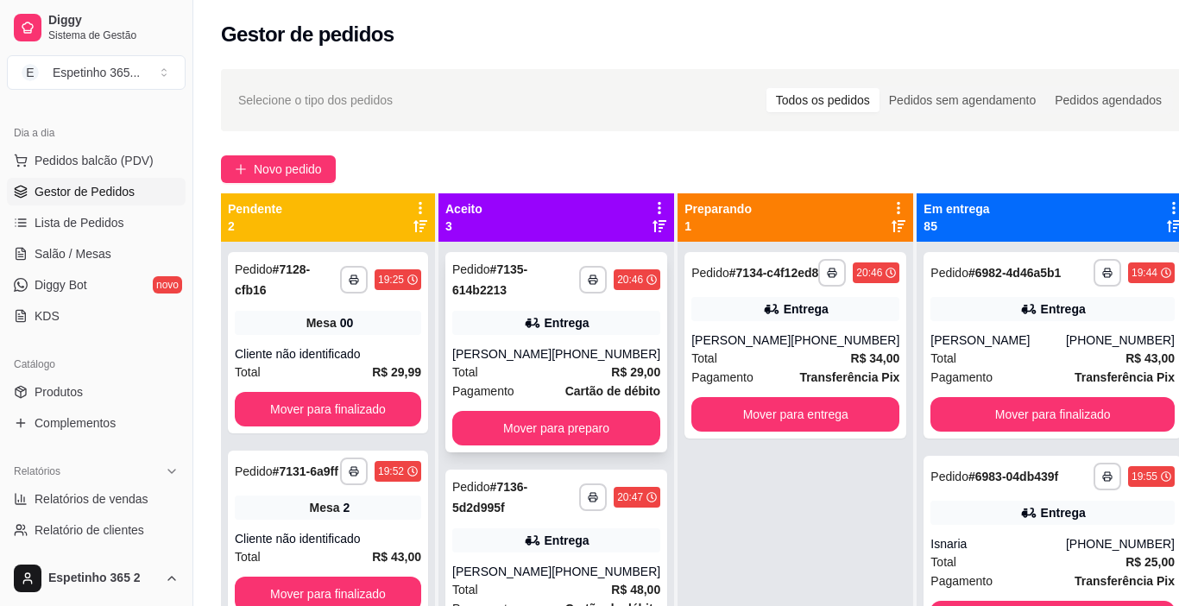
click at [506, 414] on button "Mover para preparo" at bounding box center [556, 428] width 208 height 35
click at [546, 329] on div "Entrega" at bounding box center [567, 322] width 45 height 17
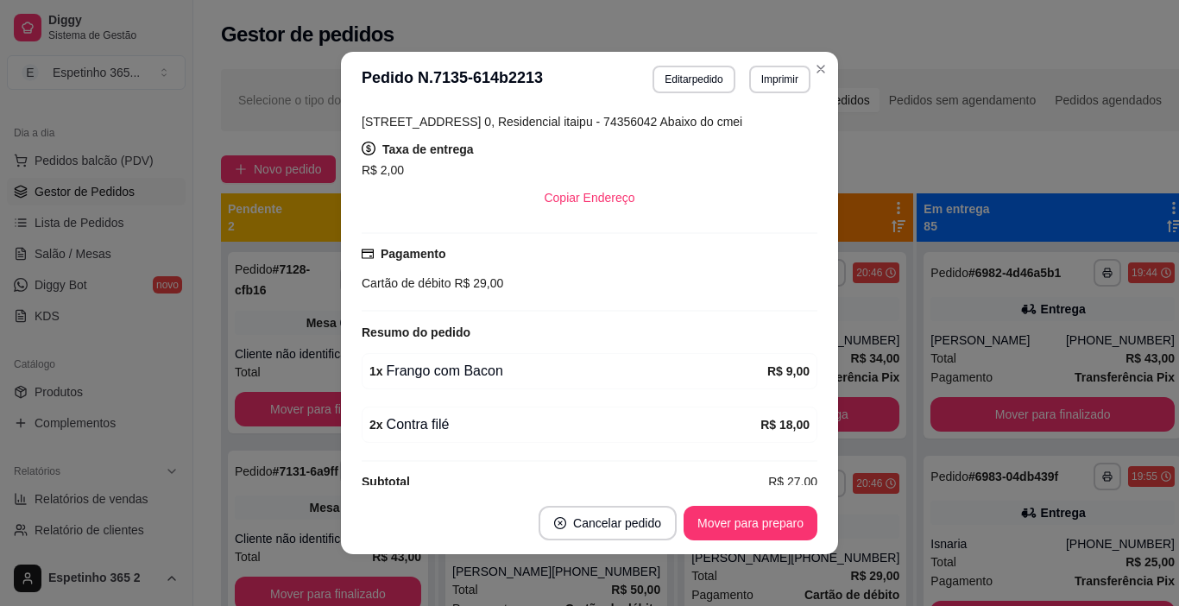
scroll to position [353, 0]
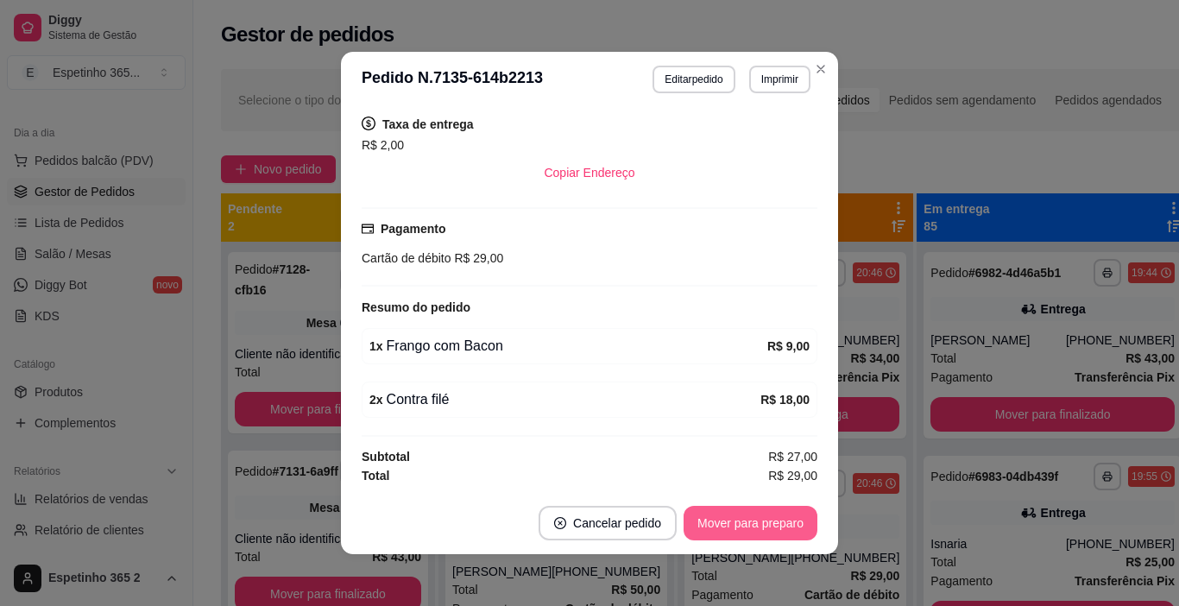
click at [768, 514] on button "Mover para preparo" at bounding box center [751, 523] width 134 height 35
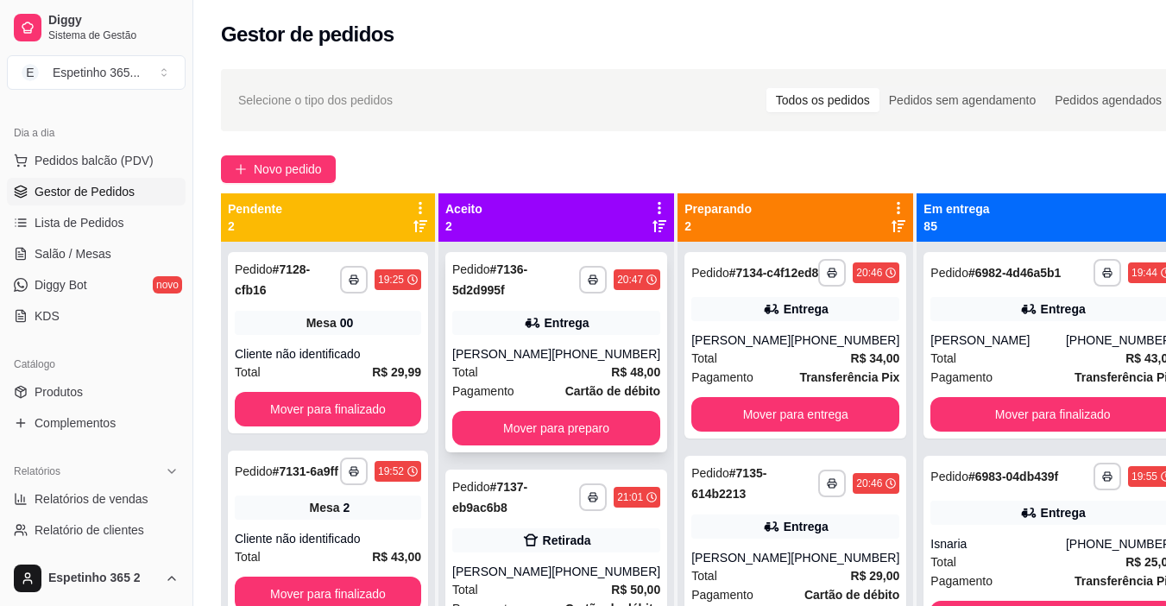
click at [572, 332] on div "Entrega" at bounding box center [556, 323] width 208 height 24
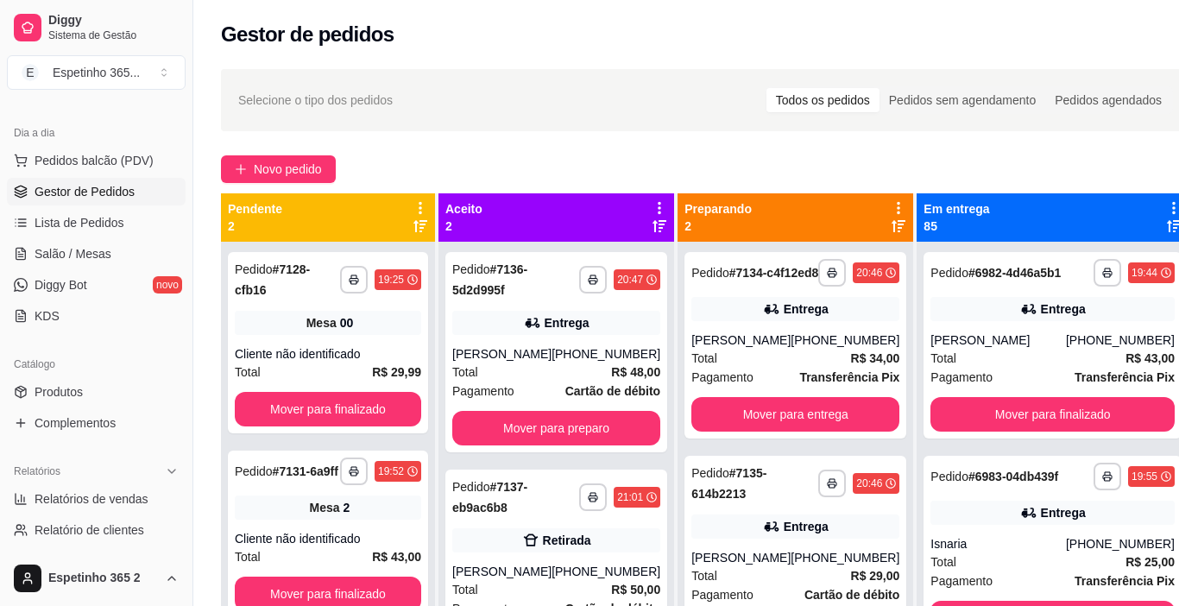
click at [761, 88] on button "Imprimir" at bounding box center [781, 79] width 62 height 28
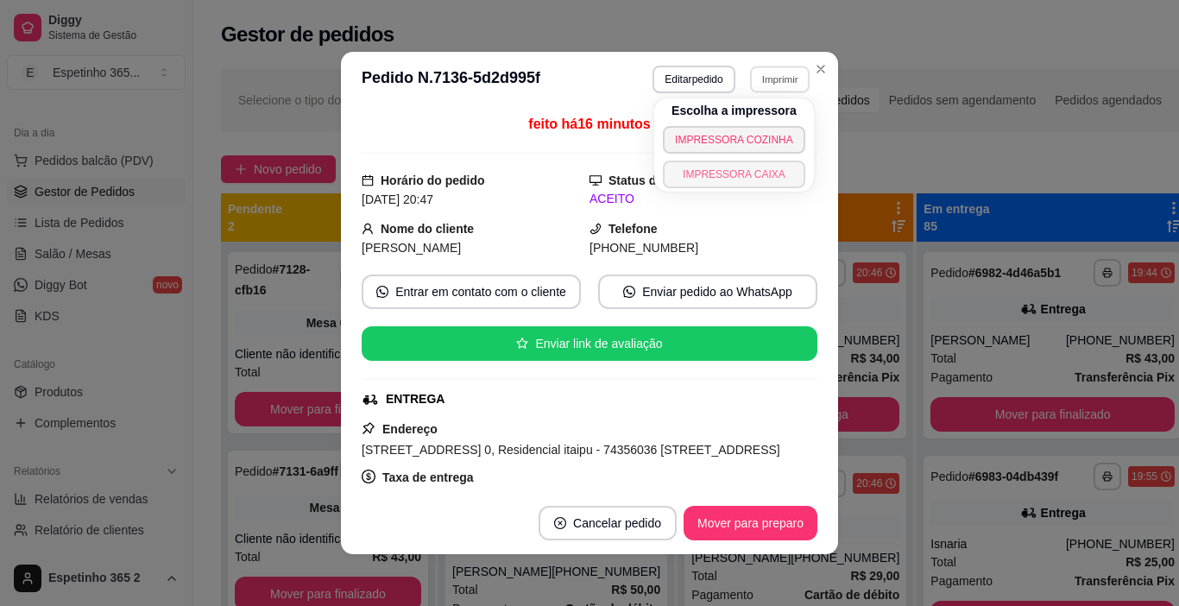
click at [749, 180] on button "IMPRESSORA CAIXA" at bounding box center [734, 175] width 142 height 28
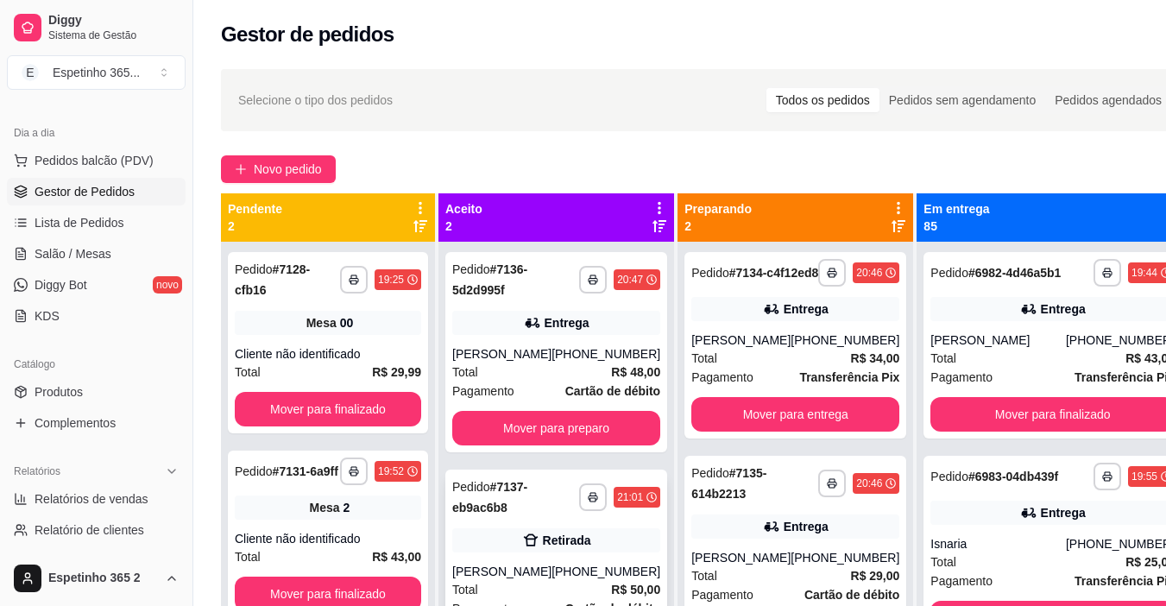
click at [546, 537] on div "Retirada" at bounding box center [556, 540] width 208 height 24
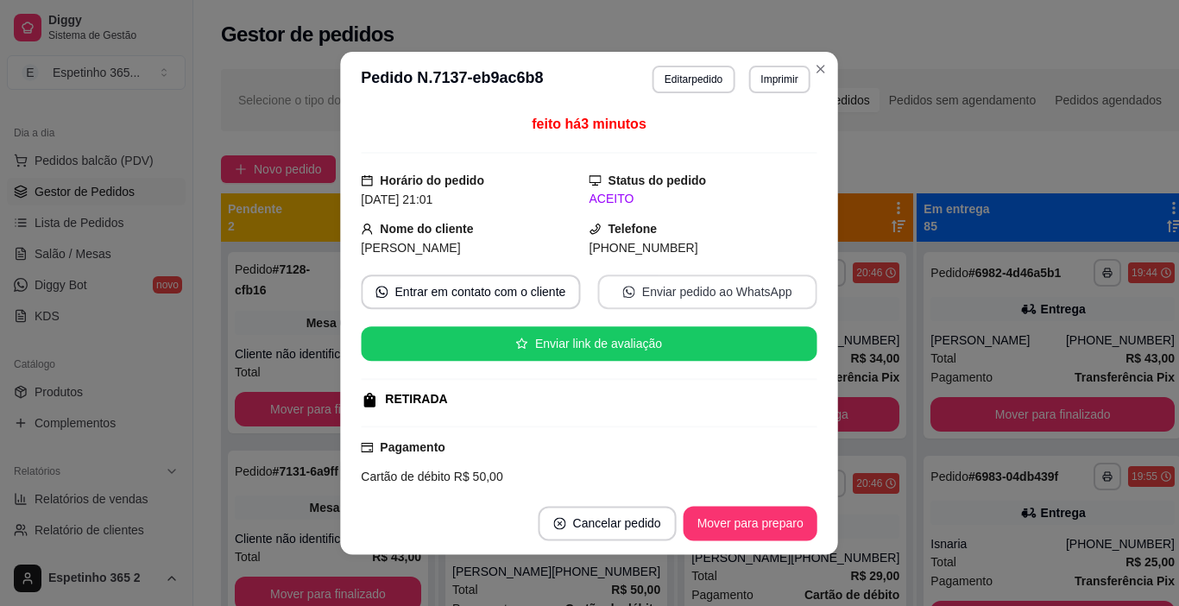
click at [774, 74] on button "Imprimir" at bounding box center [779, 80] width 61 height 28
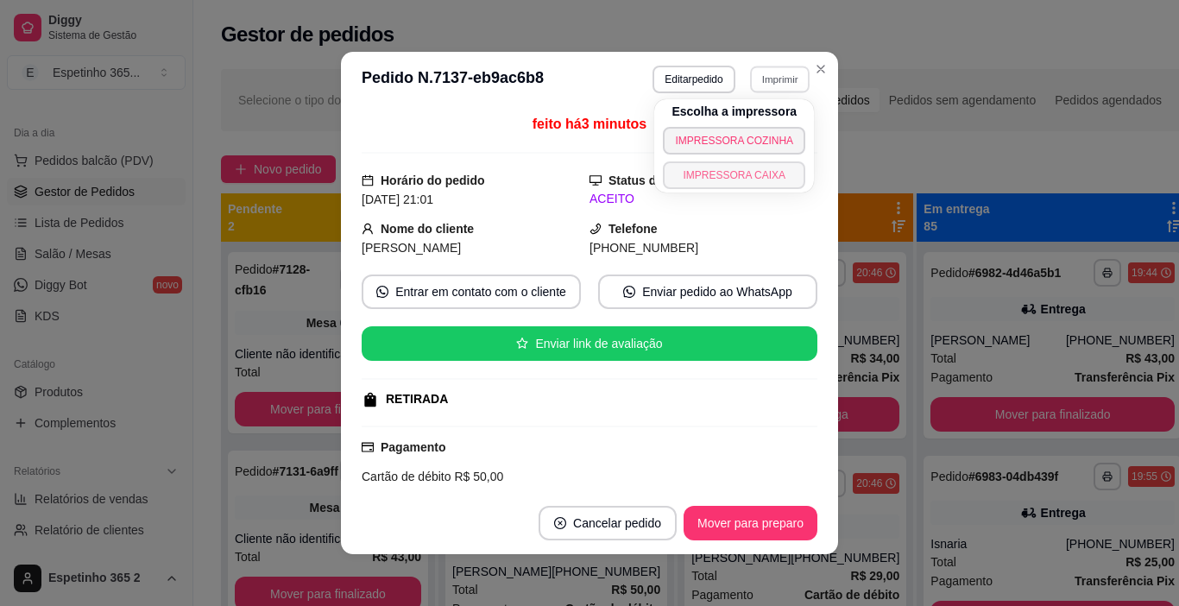
click at [754, 167] on button "IMPRESSORA CAIXA" at bounding box center [734, 175] width 142 height 28
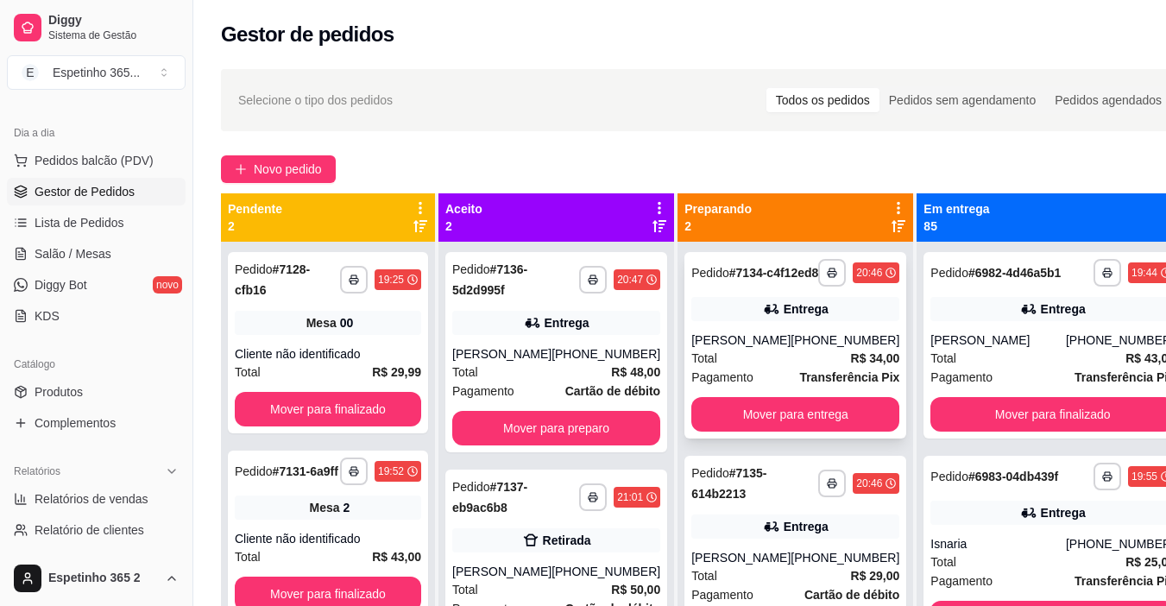
click at [813, 348] on div "[PHONE_NUMBER]" at bounding box center [845, 340] width 109 height 17
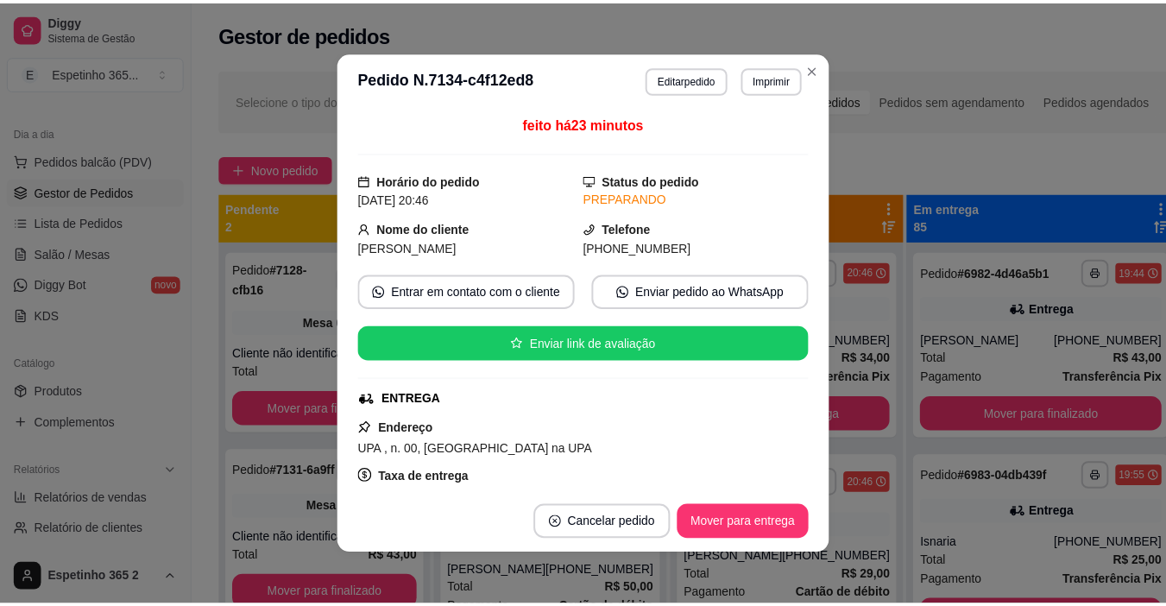
scroll to position [115, 0]
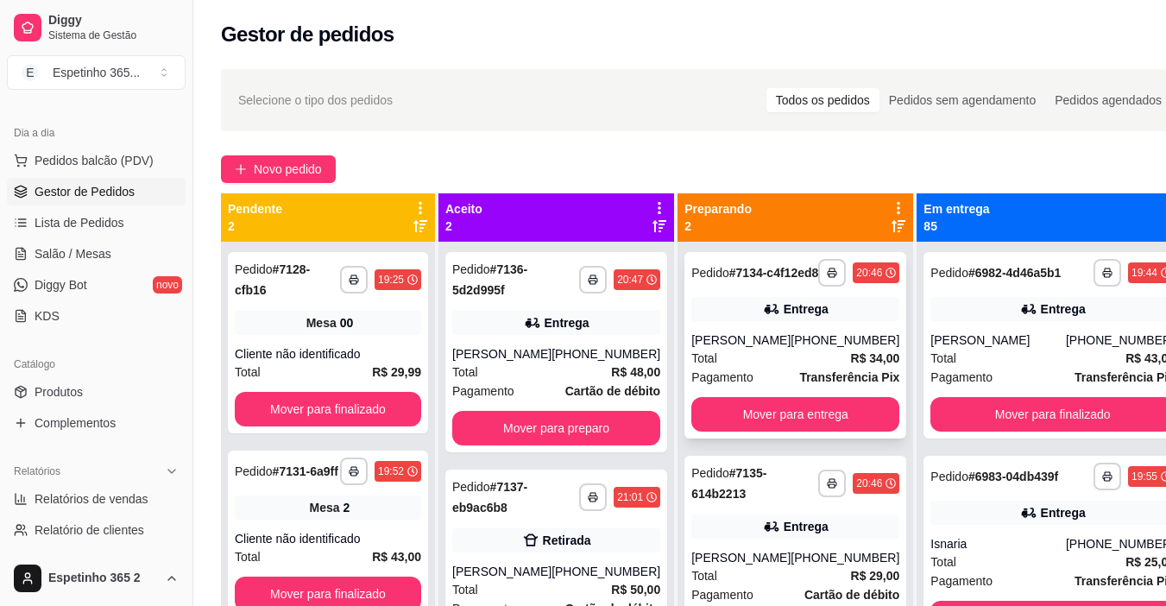
click at [765, 412] on button "Mover para entrega" at bounding box center [796, 414] width 208 height 35
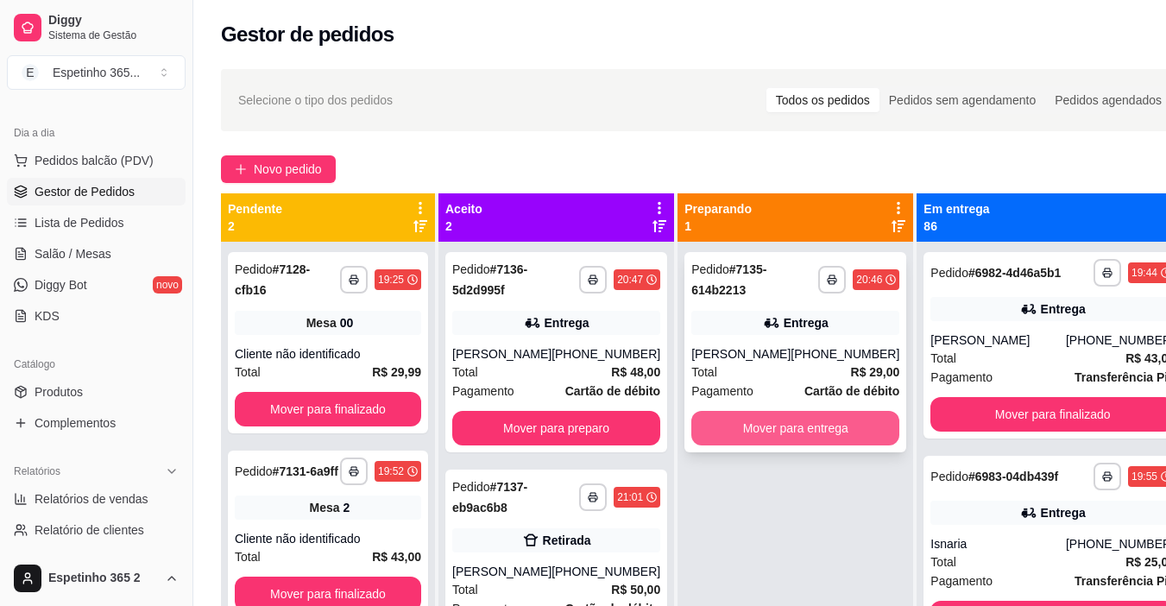
click at [738, 430] on button "Mover para entrega" at bounding box center [796, 428] width 208 height 35
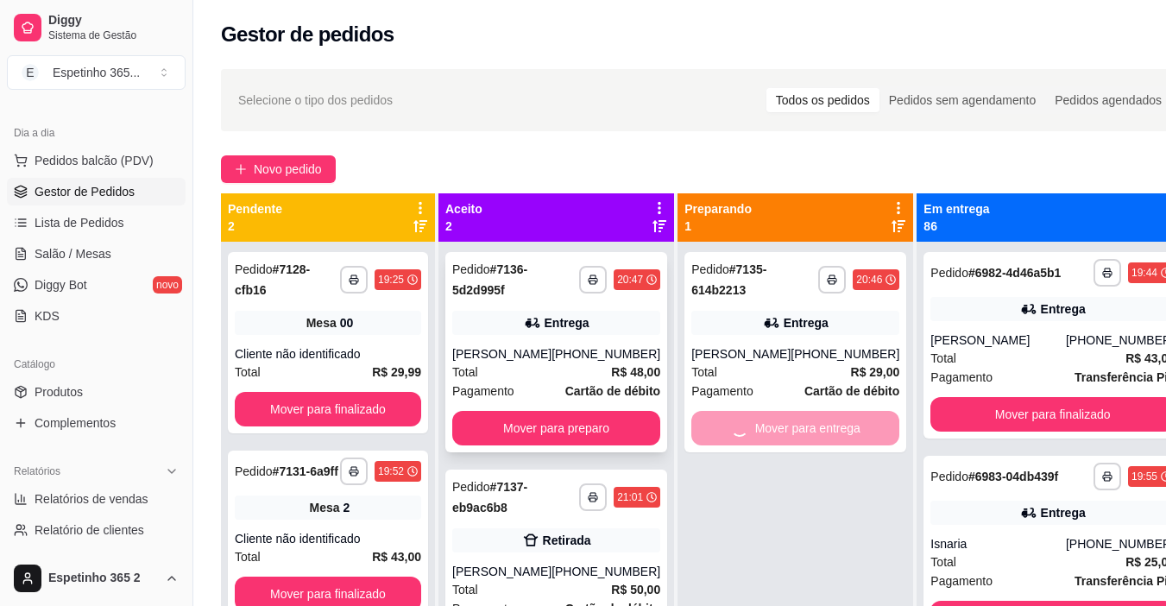
click at [604, 416] on button "Mover para preparo" at bounding box center [556, 428] width 208 height 35
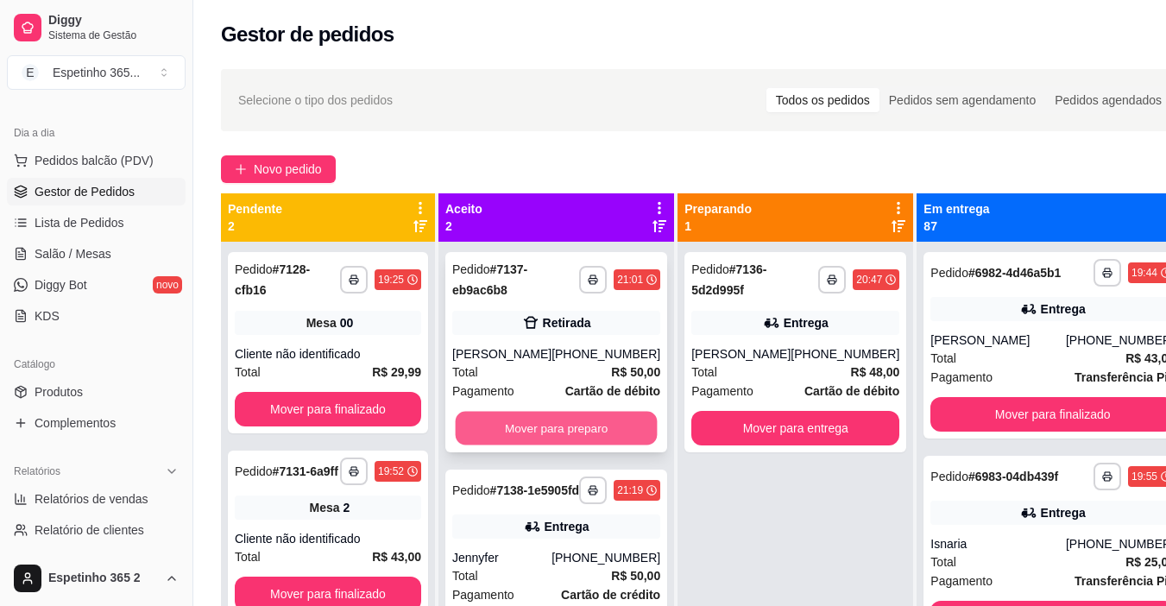
click at [604, 431] on button "Mover para preparo" at bounding box center [557, 429] width 202 height 34
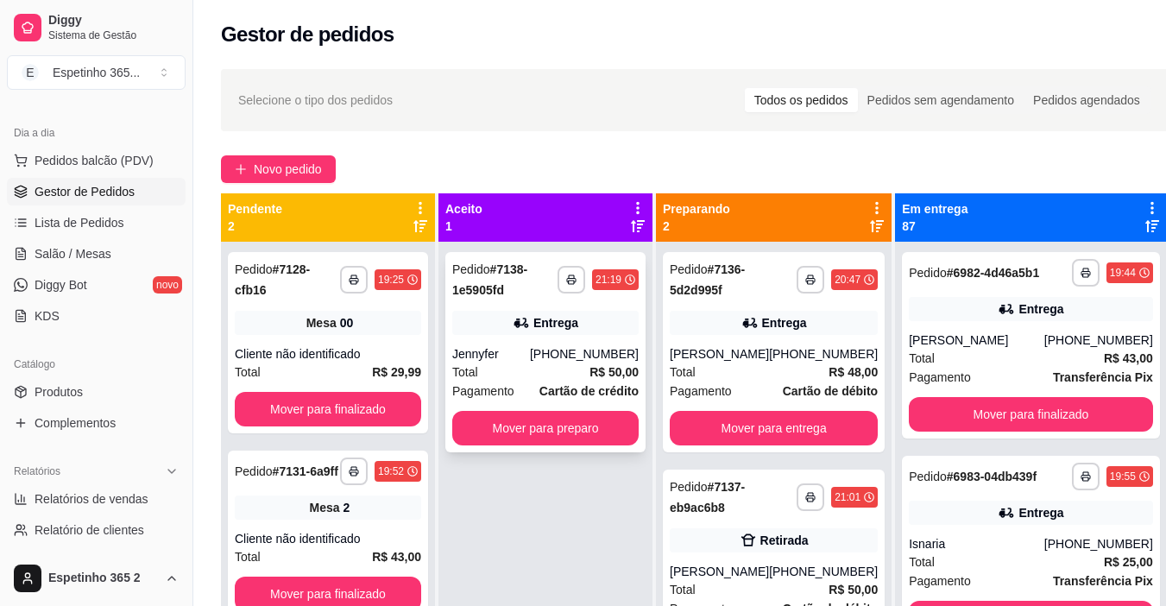
click at [518, 334] on div "Entrega" at bounding box center [545, 323] width 186 height 24
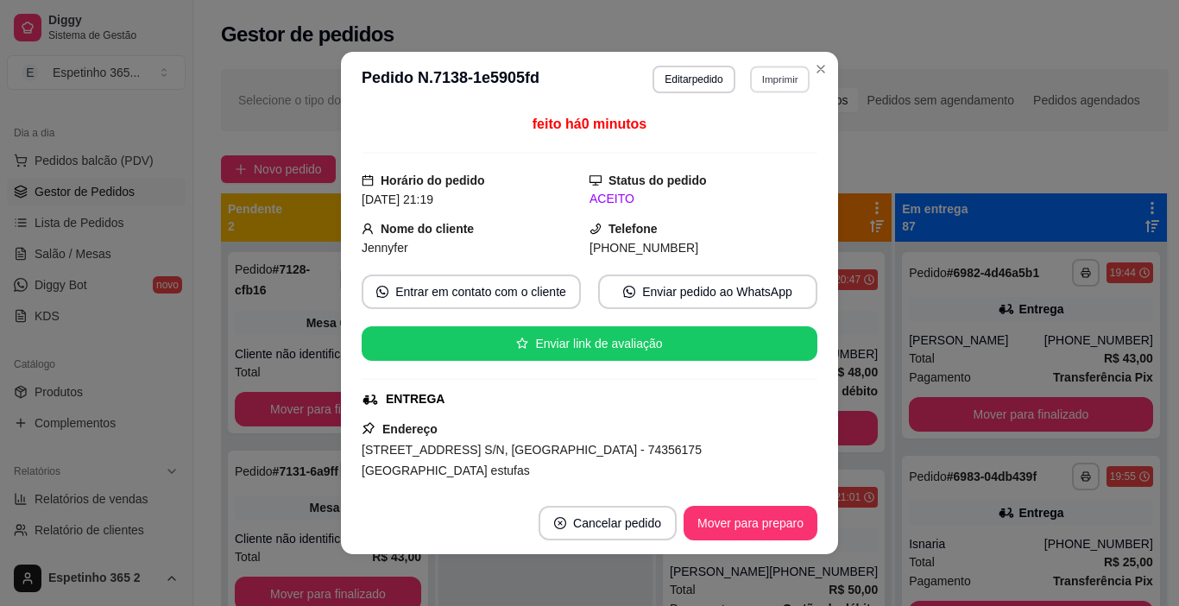
click at [771, 83] on button "Imprimir" at bounding box center [780, 79] width 60 height 27
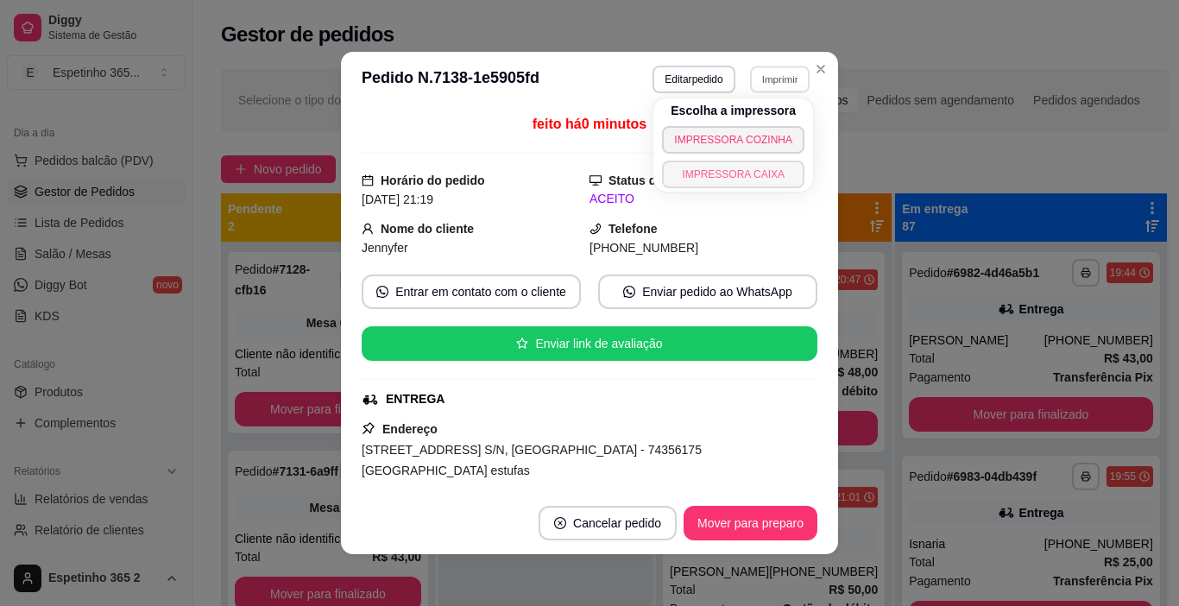
click at [750, 169] on button "IMPRESSORA CAIXA" at bounding box center [733, 175] width 142 height 28
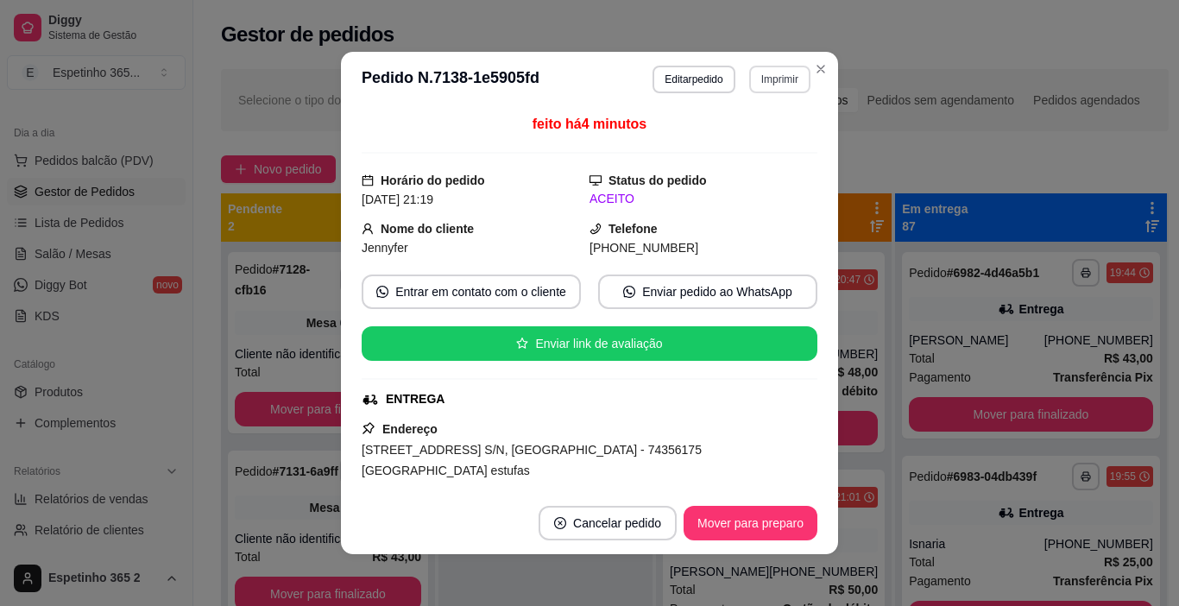
click at [764, 89] on button "Imprimir" at bounding box center [779, 80] width 61 height 28
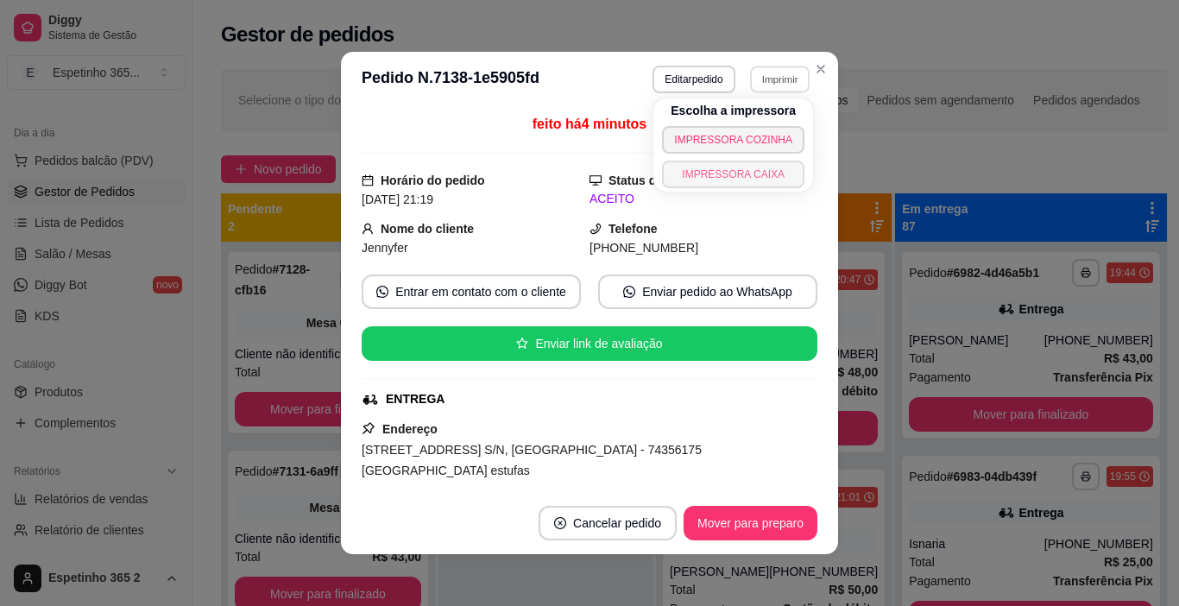
click at [745, 180] on button "IMPRESSORA CAIXA" at bounding box center [733, 175] width 142 height 28
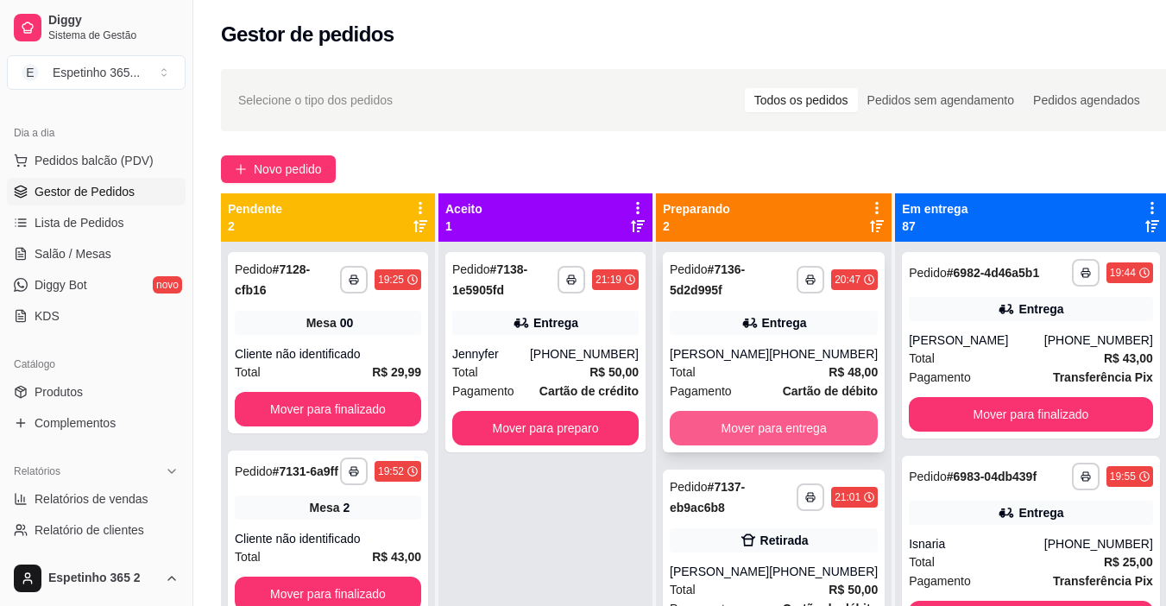
click at [767, 425] on button "Mover para entrega" at bounding box center [774, 428] width 208 height 35
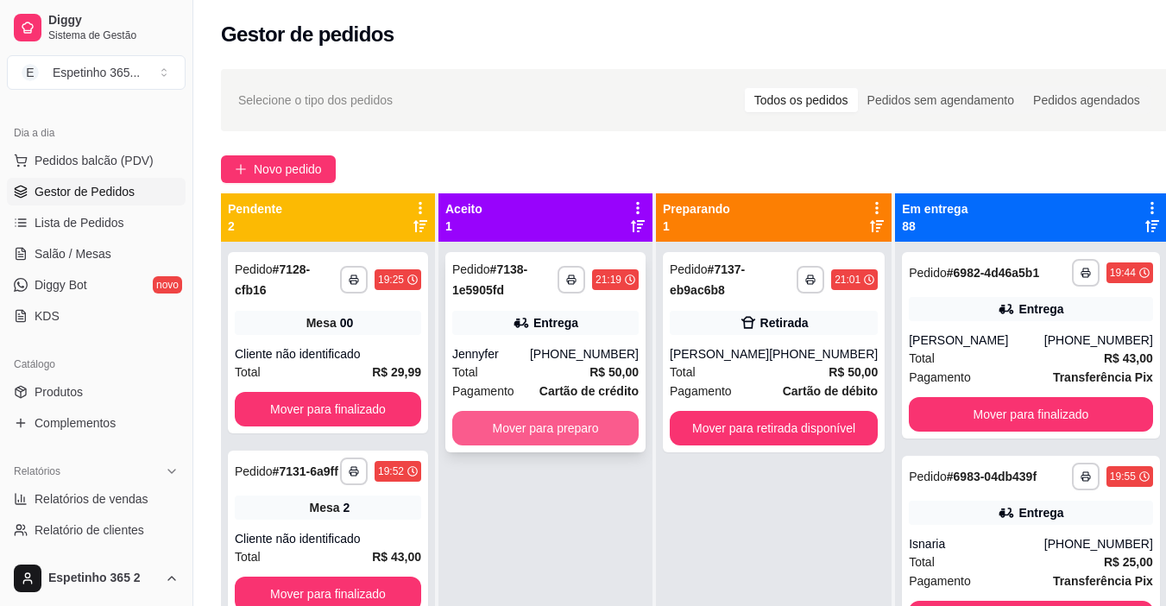
click at [591, 442] on button "Mover para preparo" at bounding box center [545, 428] width 186 height 35
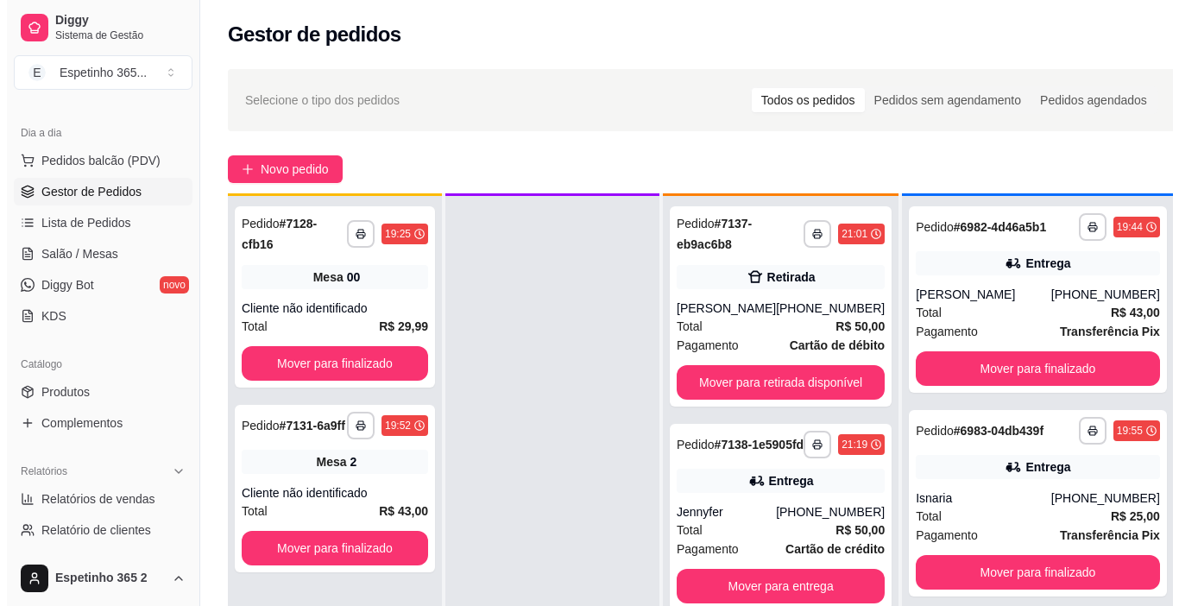
scroll to position [48, 0]
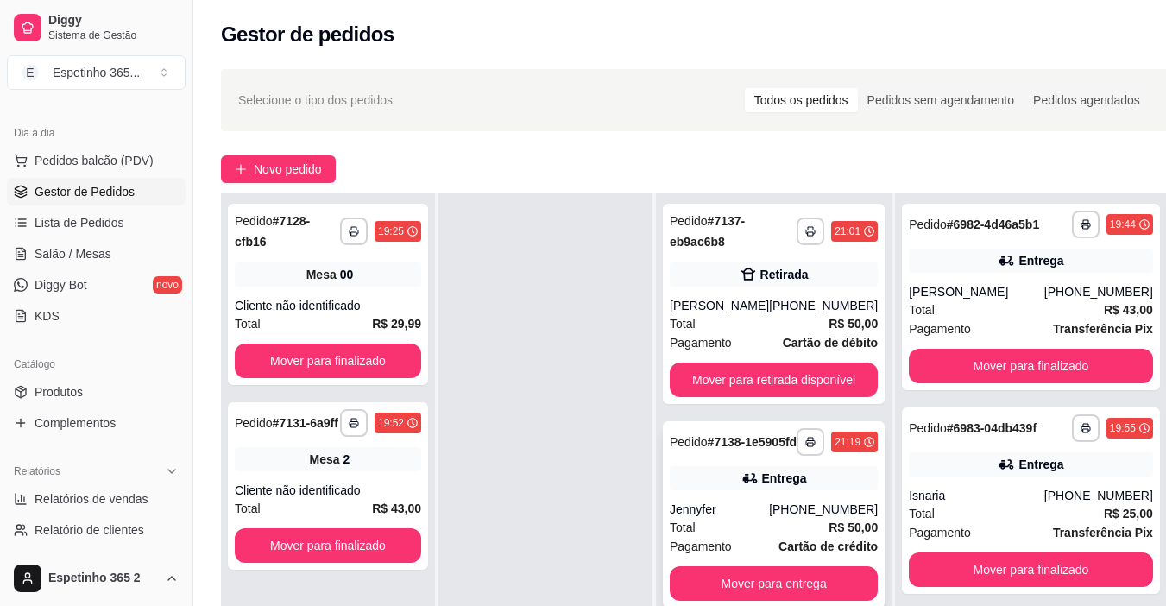
click at [807, 537] on div "Total R$ 50,00" at bounding box center [774, 527] width 208 height 19
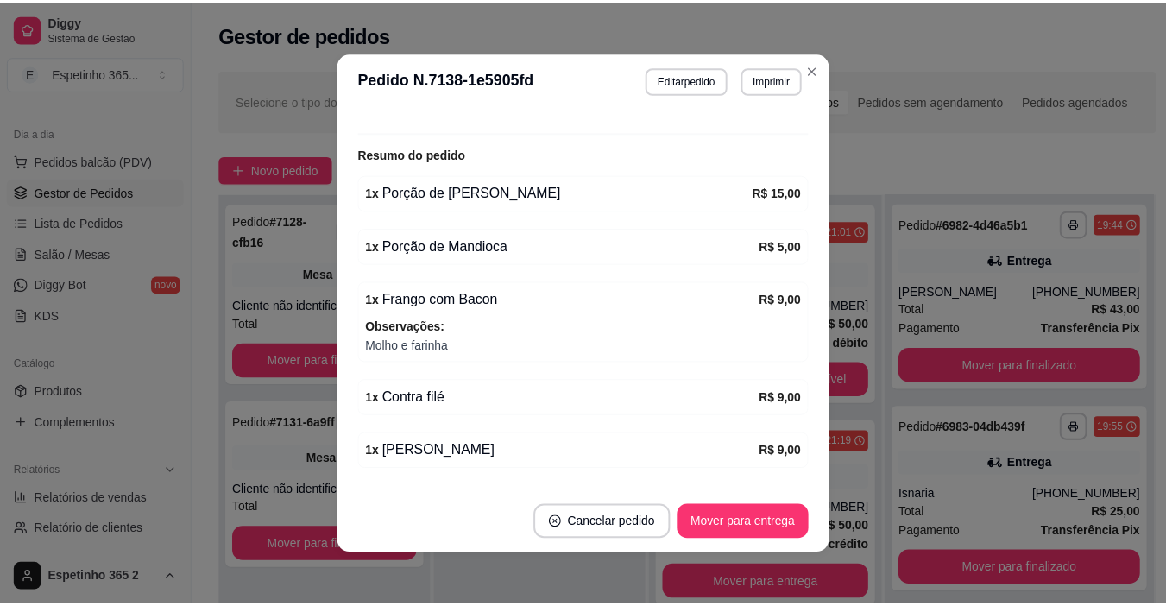
scroll to position [559, 0]
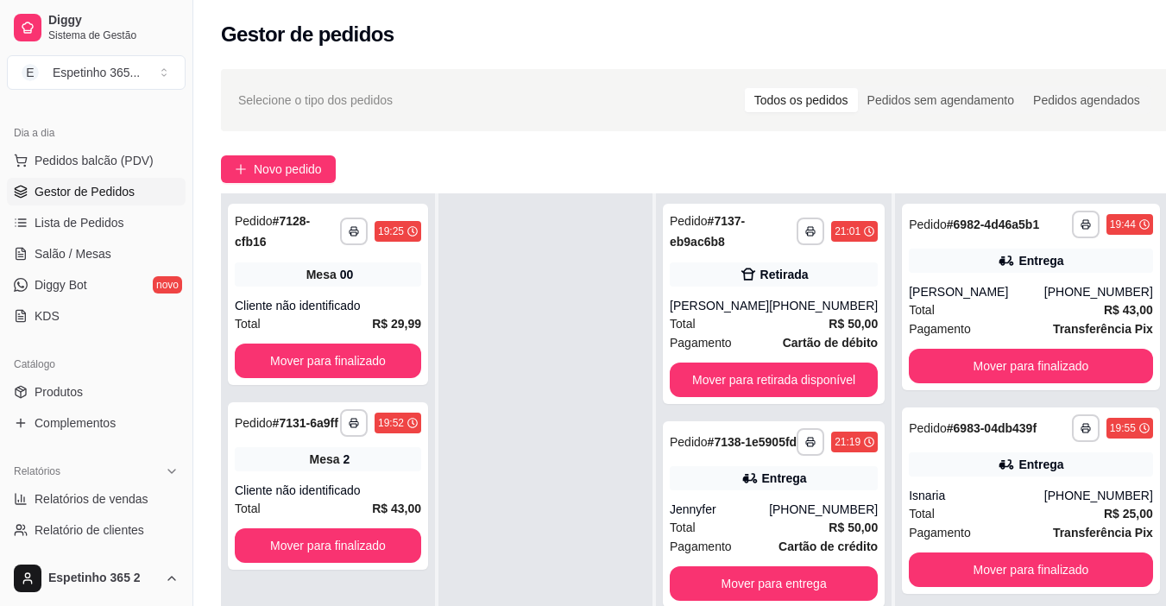
click at [907, 168] on div "Novo pedido" at bounding box center [695, 169] width 948 height 28
click at [758, 576] on div "**********" at bounding box center [774, 514] width 222 height 186
click at [762, 583] on button "Mover para entrega" at bounding box center [774, 584] width 202 height 34
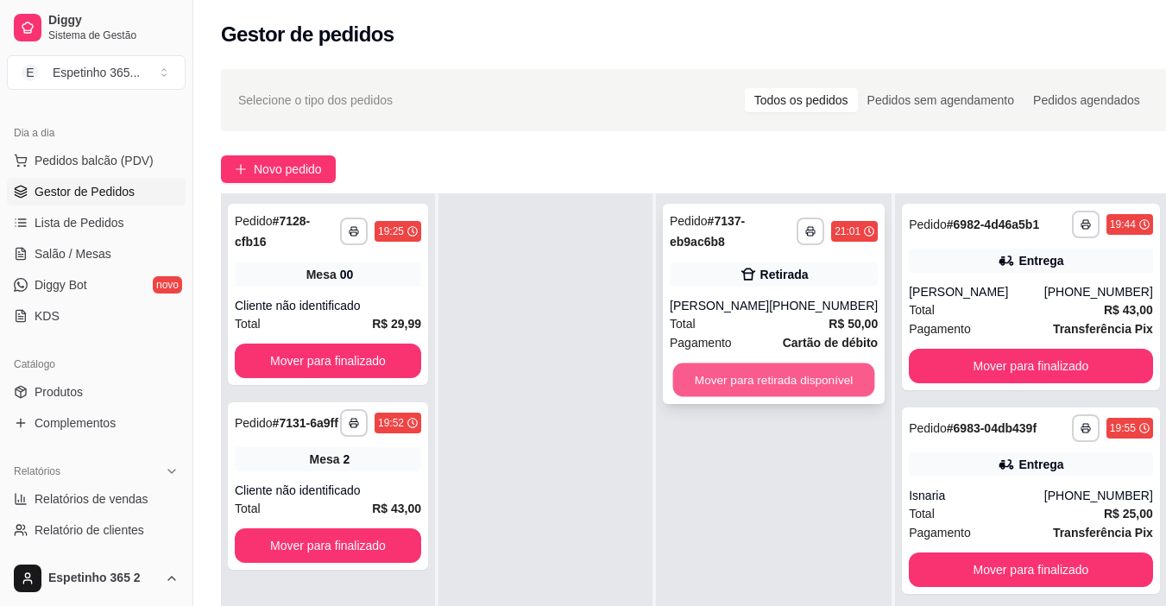
click at [846, 376] on button "Mover para retirada disponível" at bounding box center [774, 380] width 202 height 34
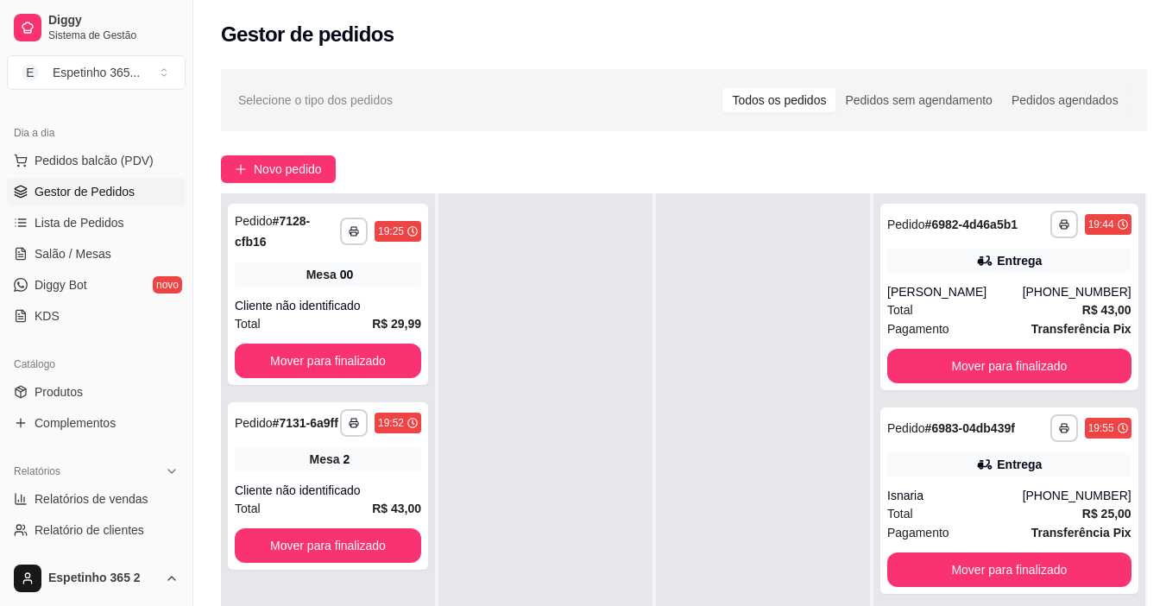
click at [799, 452] on div at bounding box center [763, 496] width 214 height 606
click at [813, 515] on div at bounding box center [763, 496] width 214 height 606
click at [854, 512] on div at bounding box center [763, 496] width 214 height 606
